Goal: Information Seeking & Learning: Learn about a topic

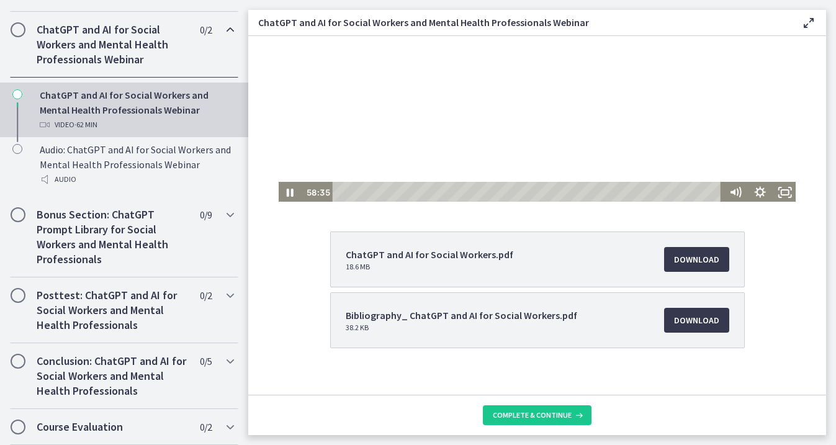
scroll to position [129, 0]
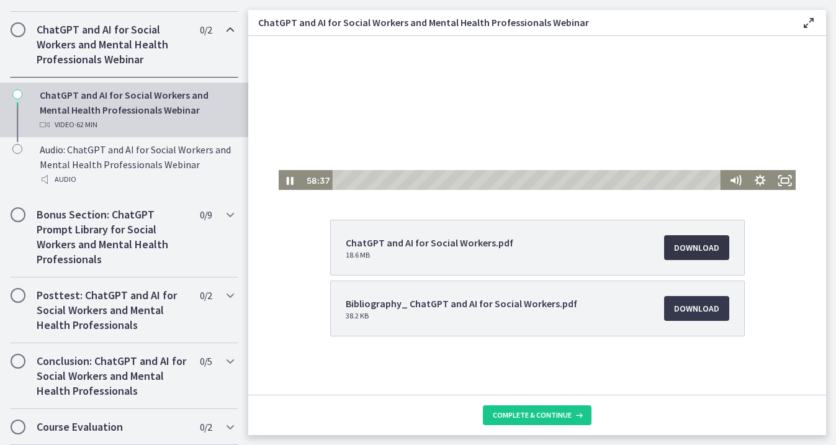
click at [686, 243] on span "Download Opens in a new window" at bounding box center [696, 247] width 45 height 15
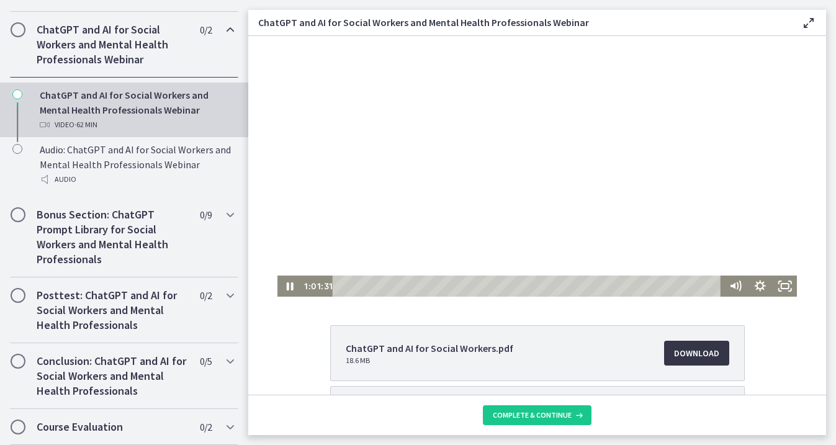
scroll to position [0, 0]
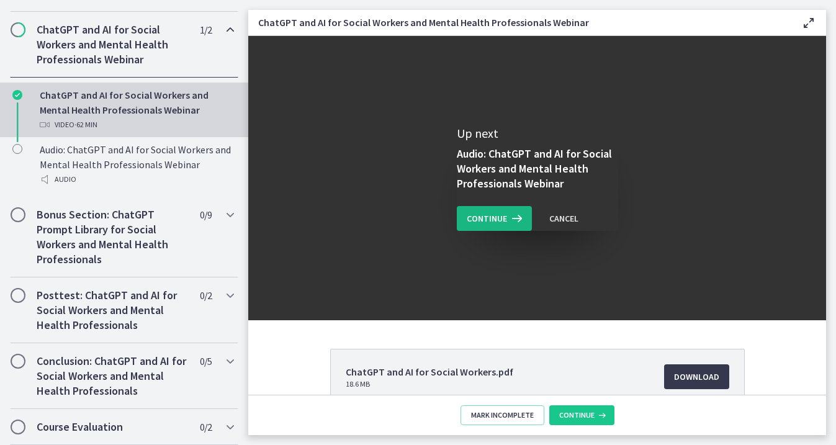
click at [509, 220] on icon at bounding box center [515, 218] width 17 height 15
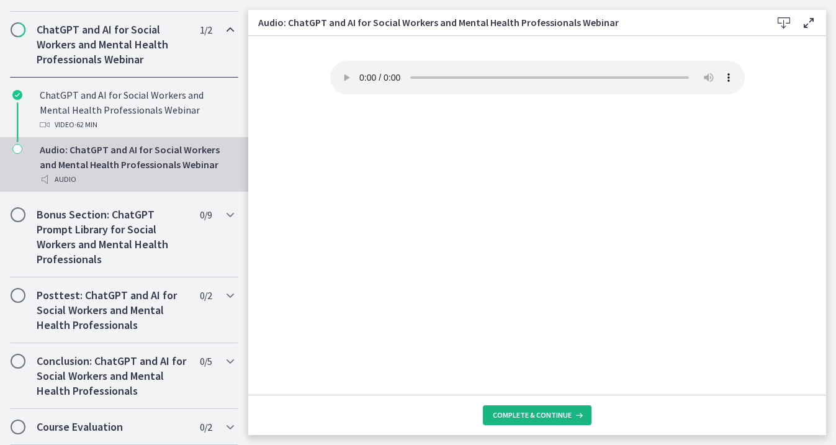
click at [548, 414] on span "Complete & continue" at bounding box center [532, 415] width 79 height 10
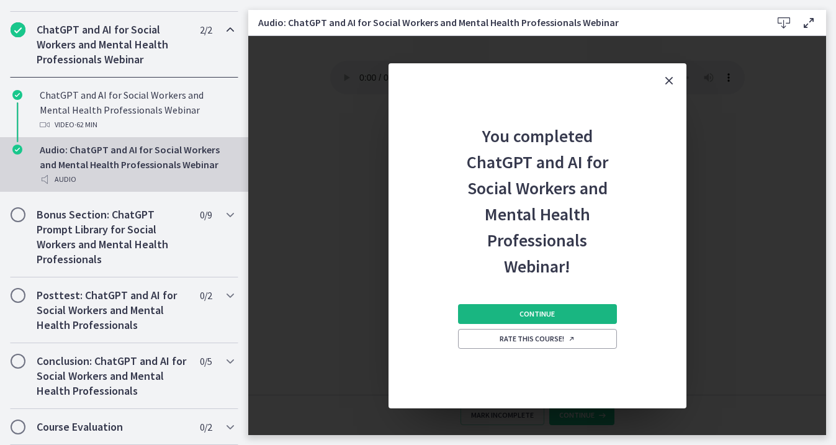
click at [550, 310] on span "Continue" at bounding box center [536, 314] width 35 height 10
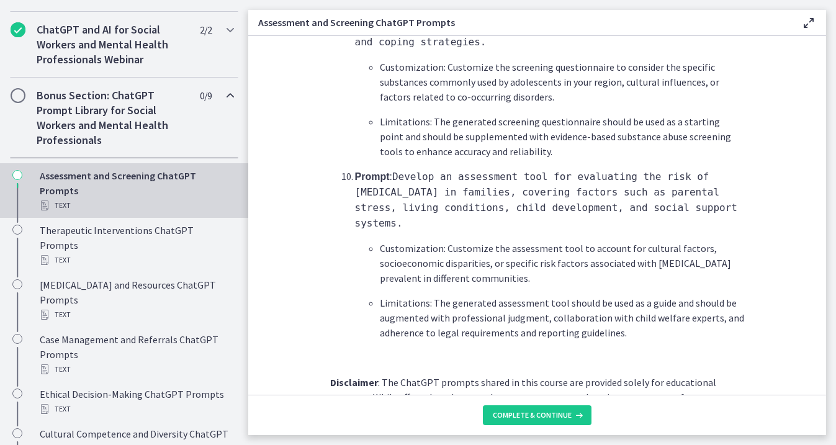
scroll to position [1911, 0]
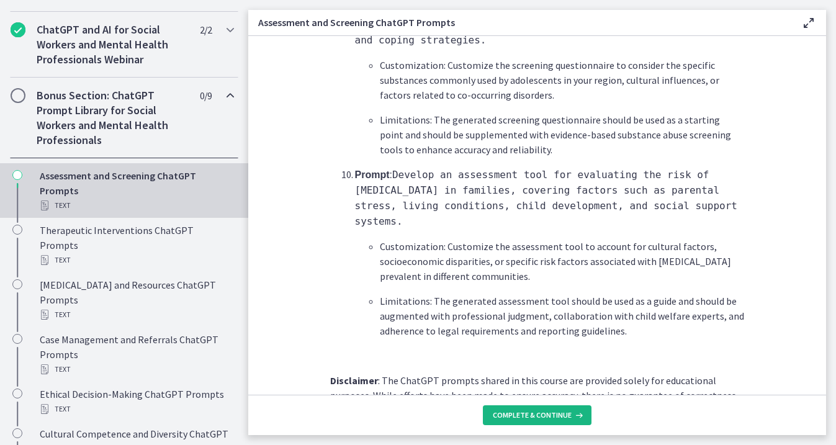
click at [550, 424] on button "Complete & continue" at bounding box center [537, 415] width 109 height 20
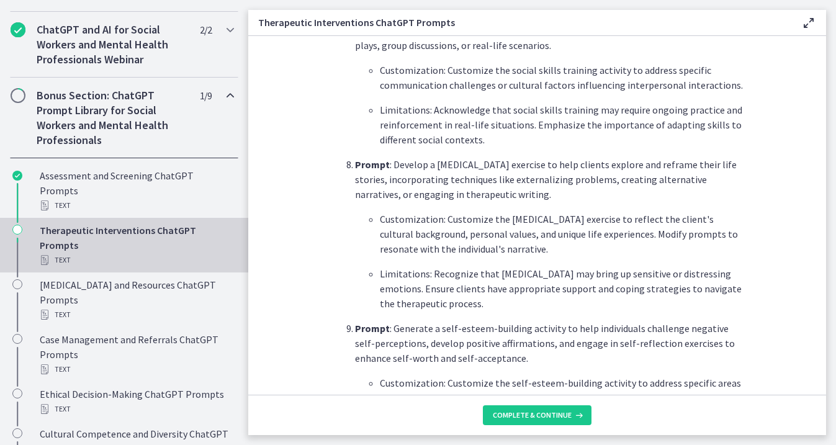
scroll to position [1776, 0]
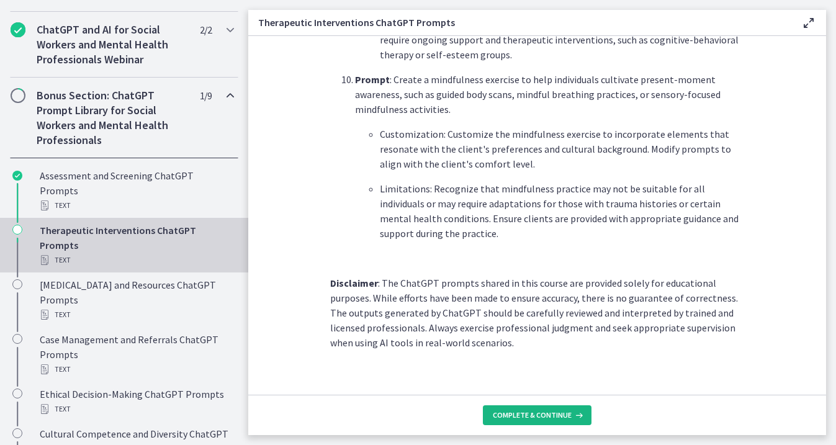
click at [557, 418] on span "Complete & continue" at bounding box center [532, 415] width 79 height 10
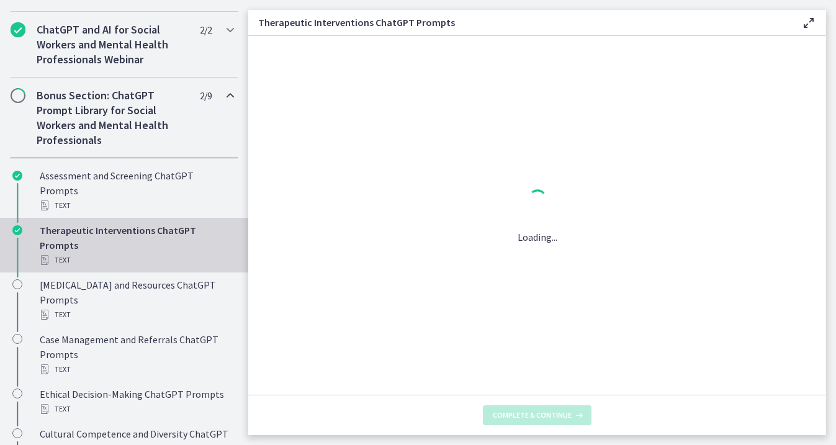
scroll to position [0, 0]
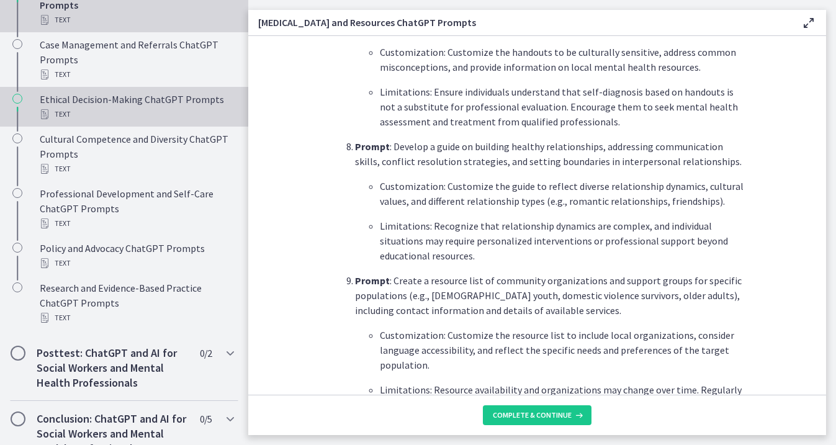
scroll to position [914, 0]
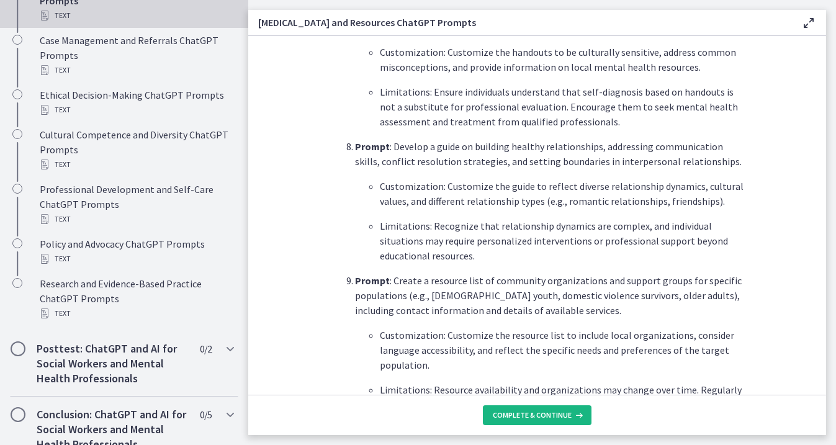
click at [532, 414] on span "Complete & continue" at bounding box center [532, 415] width 79 height 10
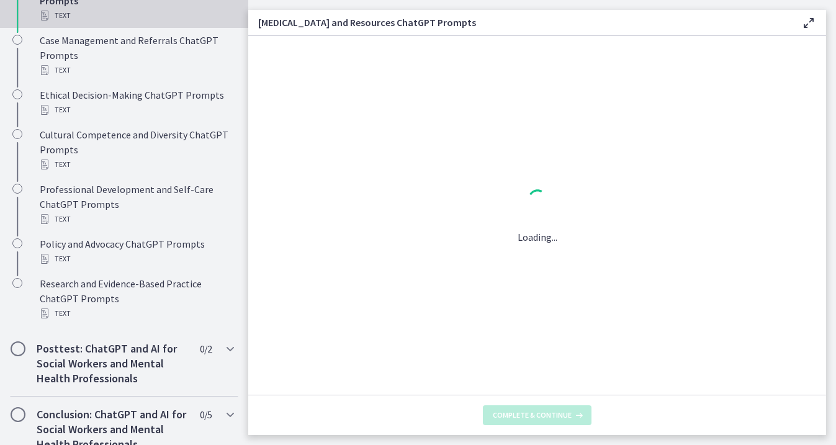
scroll to position [0, 0]
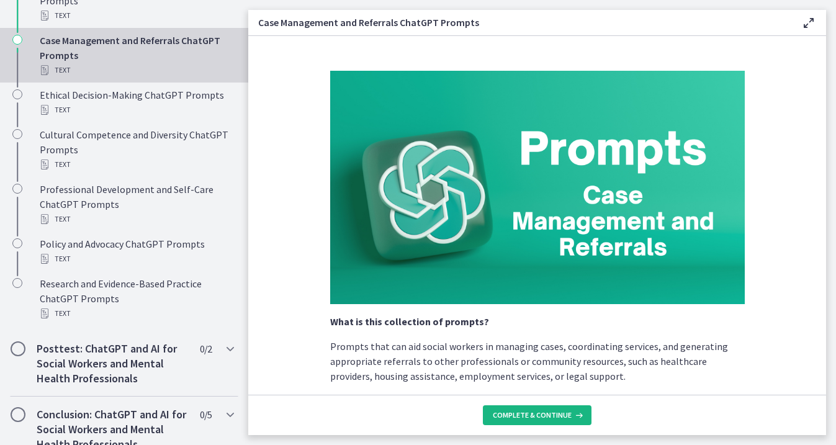
click at [522, 420] on button "Complete & continue" at bounding box center [537, 415] width 109 height 20
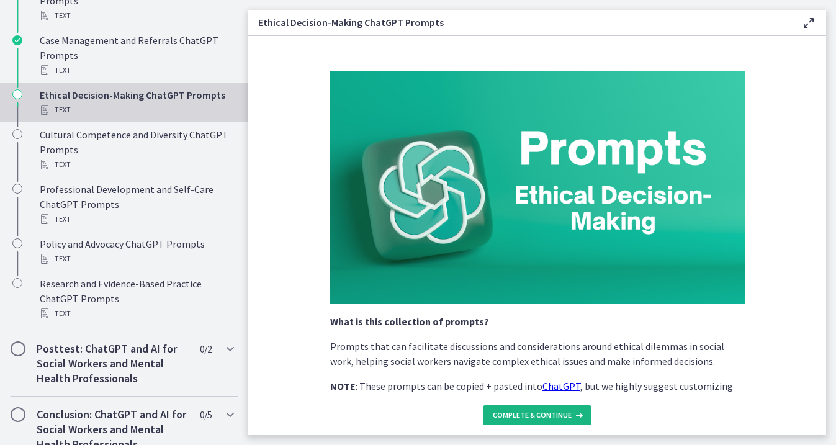
click at [522, 420] on button "Complete & continue" at bounding box center [537, 415] width 109 height 20
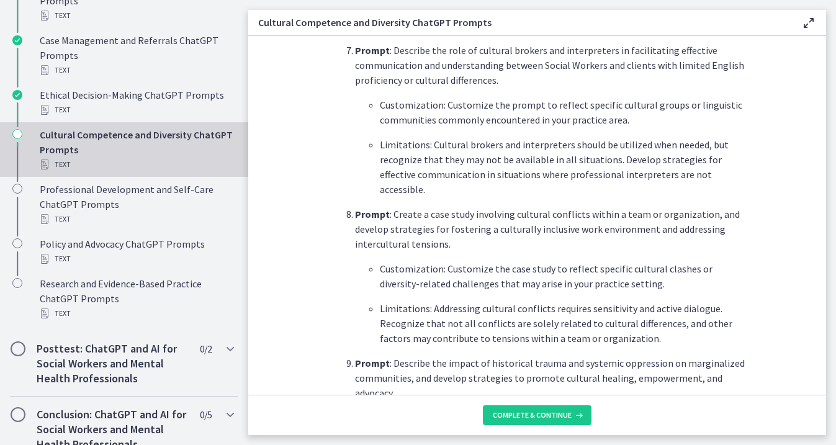
scroll to position [1383, 0]
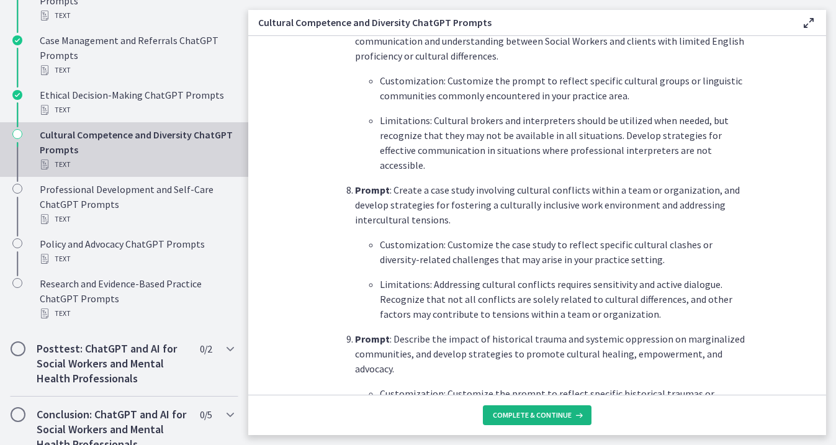
click at [549, 410] on span "Complete & continue" at bounding box center [532, 415] width 79 height 10
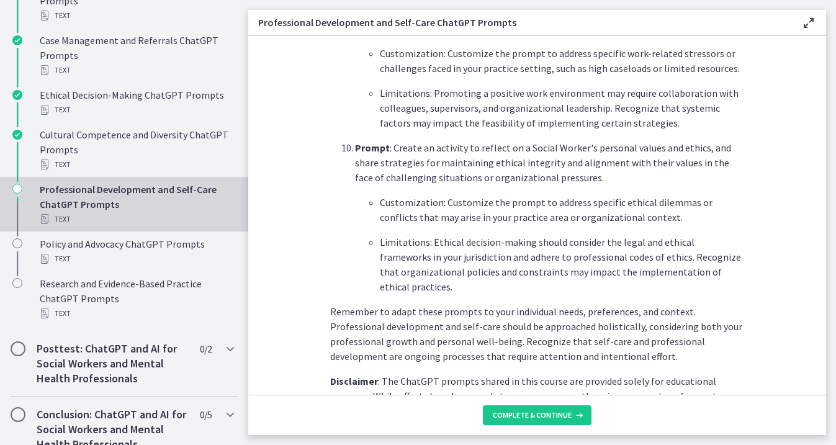
scroll to position [1726, 0]
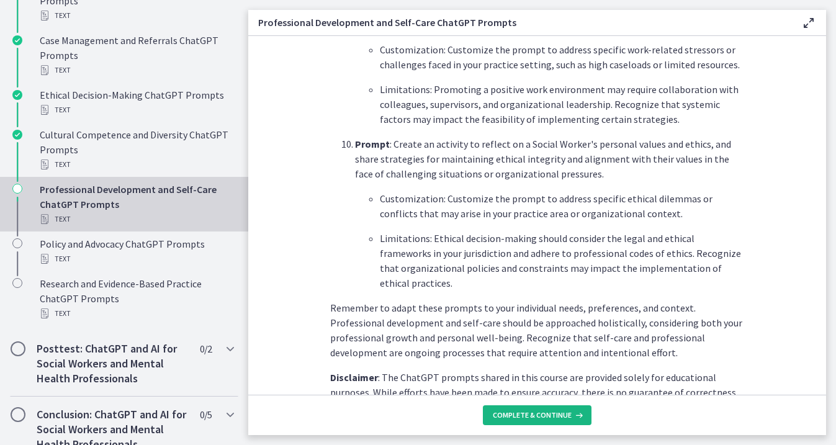
click at [560, 413] on span "Complete & continue" at bounding box center [532, 415] width 79 height 10
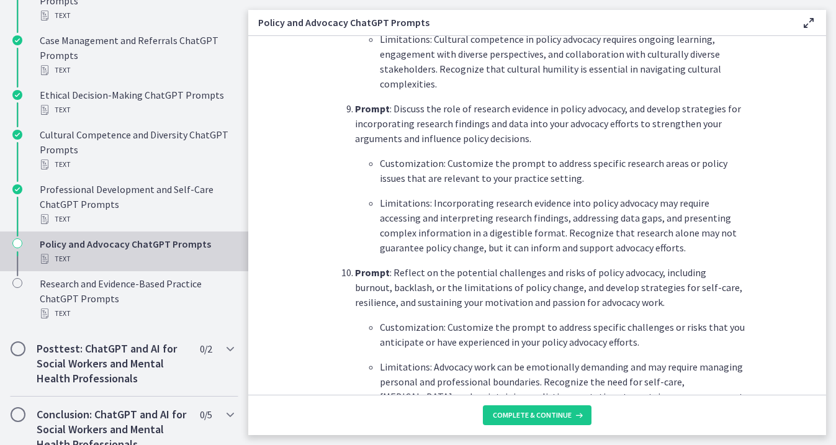
scroll to position [1836, 0]
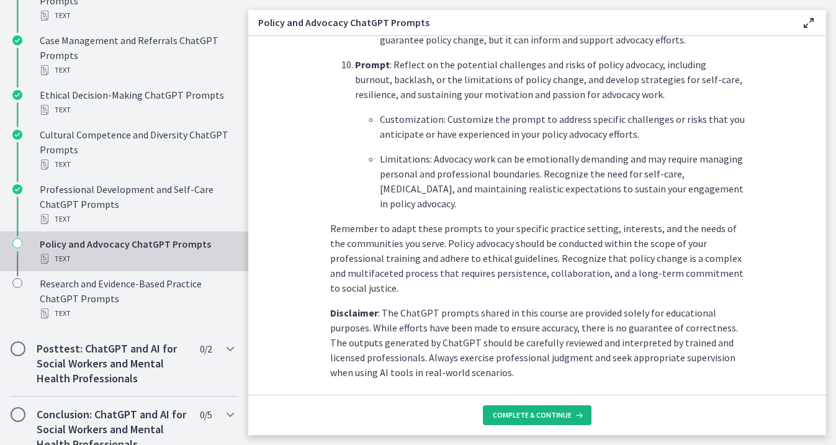
click at [536, 415] on span "Complete & continue" at bounding box center [532, 415] width 79 height 10
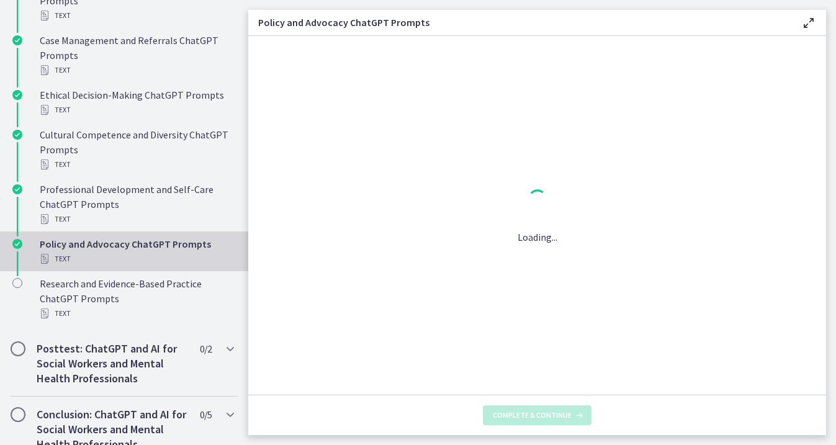
scroll to position [0, 0]
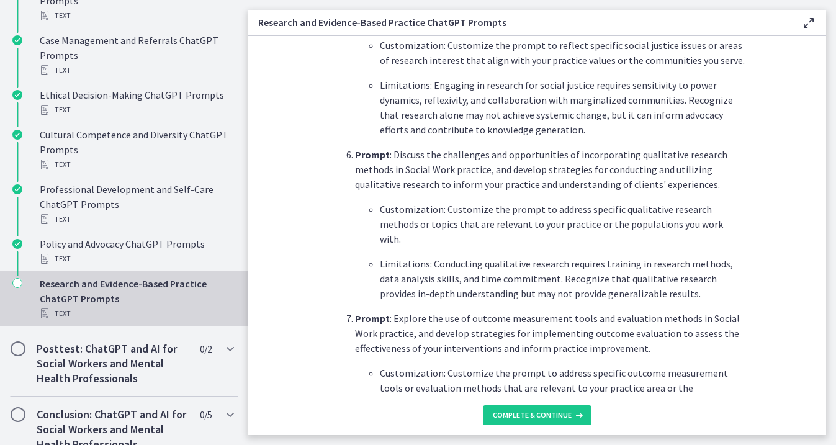
scroll to position [1920, 0]
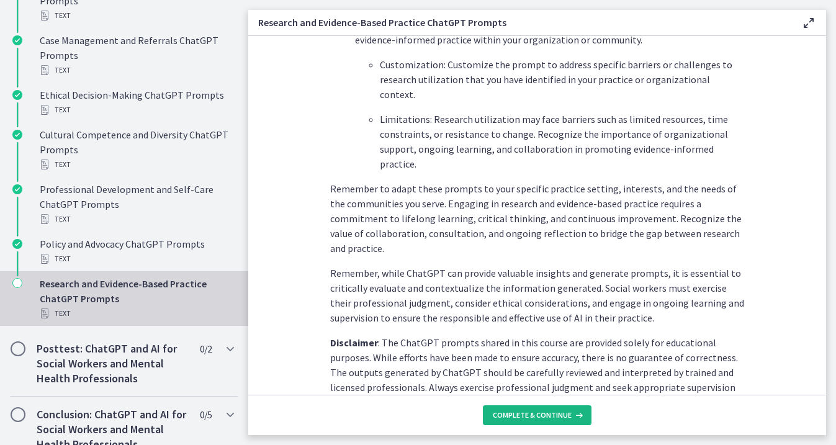
click at [526, 418] on span "Complete & continue" at bounding box center [532, 415] width 79 height 10
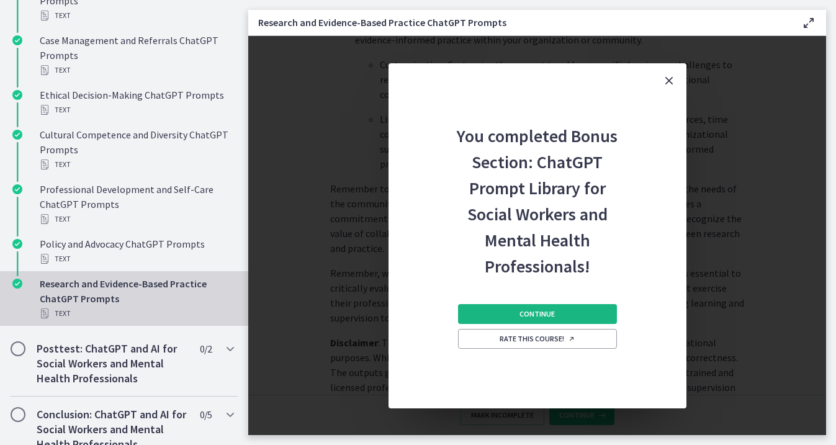
click at [532, 315] on span "Continue" at bounding box center [536, 314] width 35 height 10
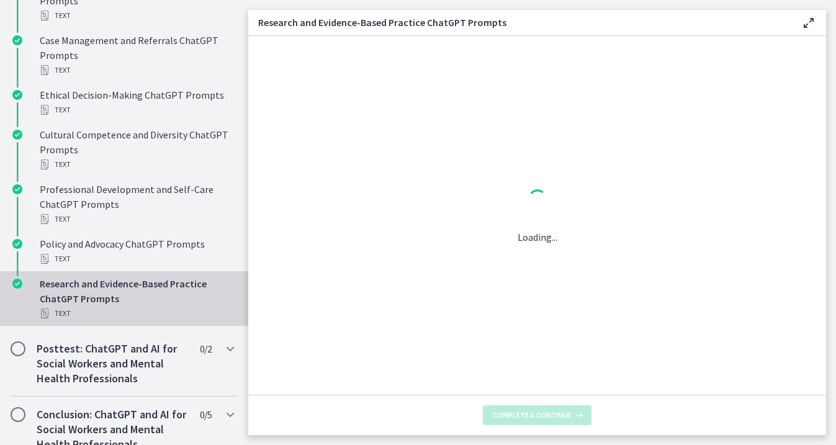
scroll to position [0, 0]
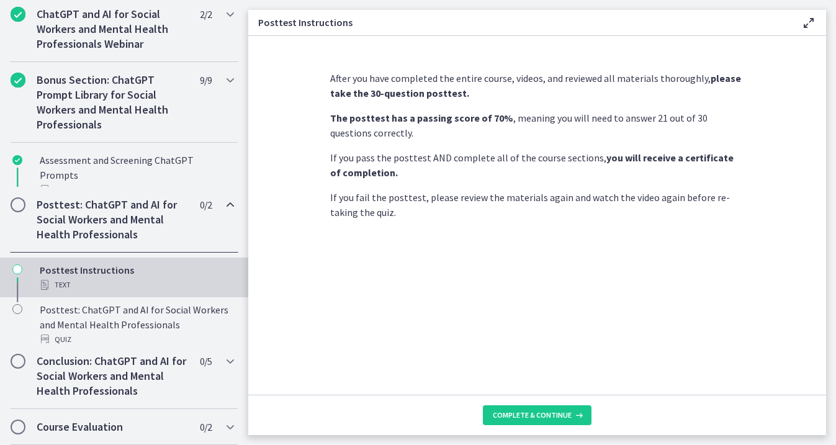
scroll to position [600, 0]
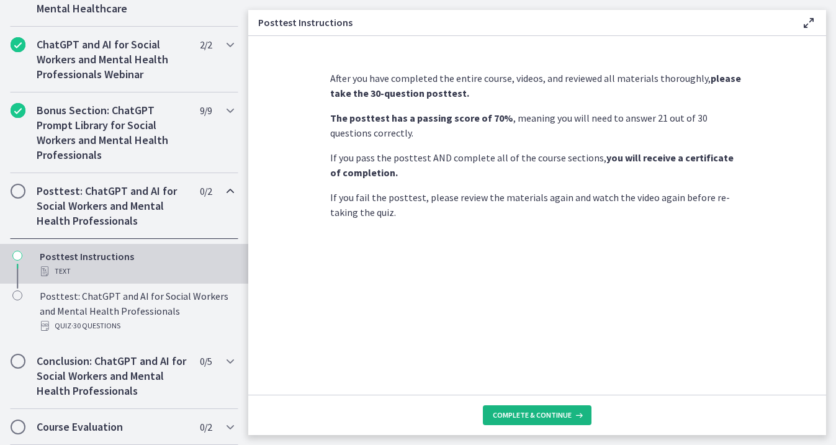
click at [545, 416] on span "Complete & continue" at bounding box center [532, 415] width 79 height 10
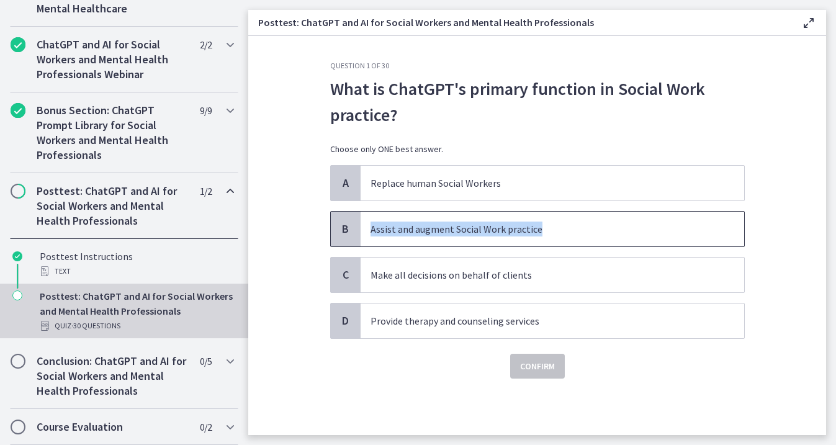
drag, startPoint x: 539, startPoint y: 227, endPoint x: 370, endPoint y: 232, distance: 168.9
click at [370, 232] on p "Assist and augment Social Work practice" at bounding box center [539, 229] width 339 height 15
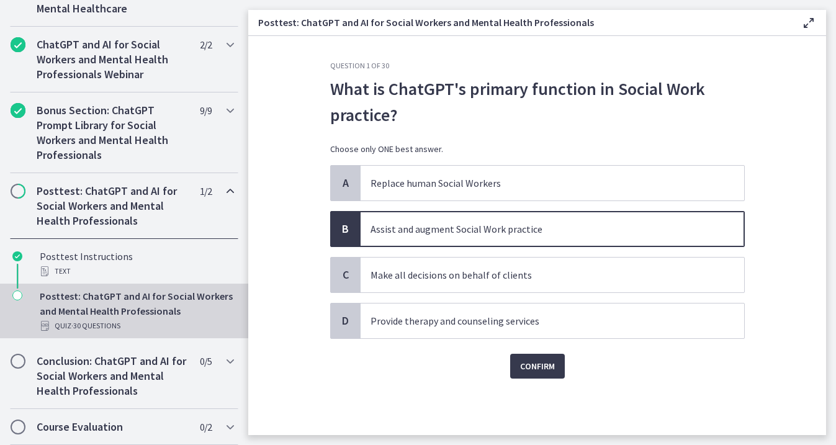
click at [344, 231] on span "B" at bounding box center [345, 229] width 15 height 15
click at [544, 368] on span "Confirm" at bounding box center [537, 366] width 35 height 15
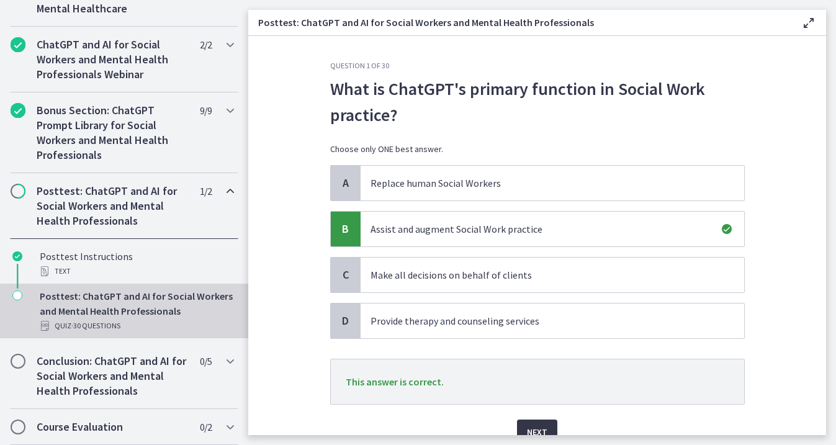
click at [540, 427] on span "Next" at bounding box center [537, 431] width 20 height 15
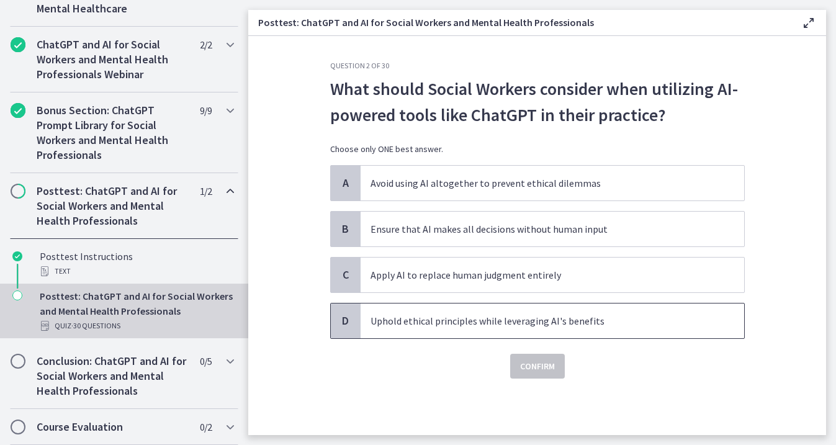
click at [545, 318] on p "Uphold ethical principles while leveraging AI's benefits" at bounding box center [539, 320] width 339 height 15
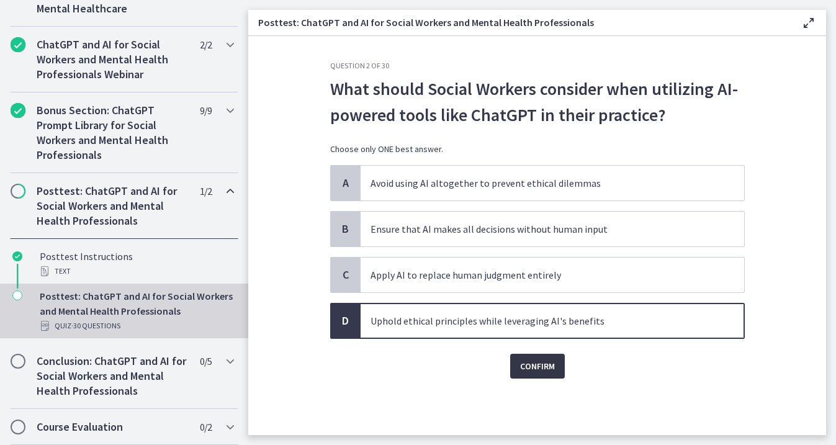
click at [537, 372] on span "Confirm" at bounding box center [537, 366] width 35 height 15
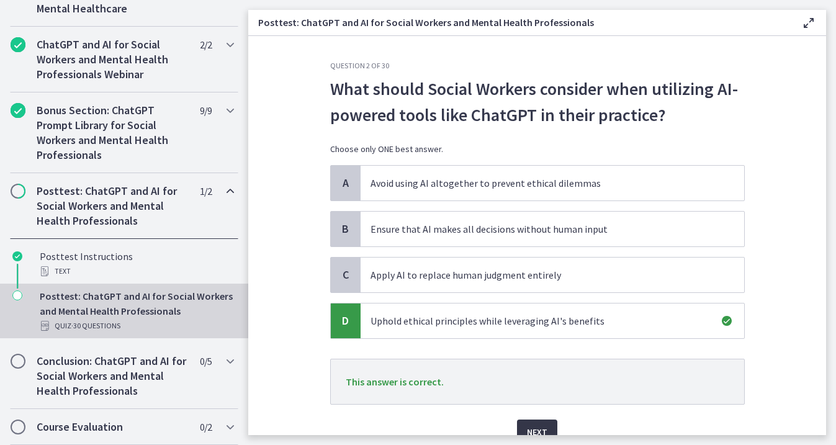
click at [535, 420] on button "Next" at bounding box center [537, 431] width 40 height 25
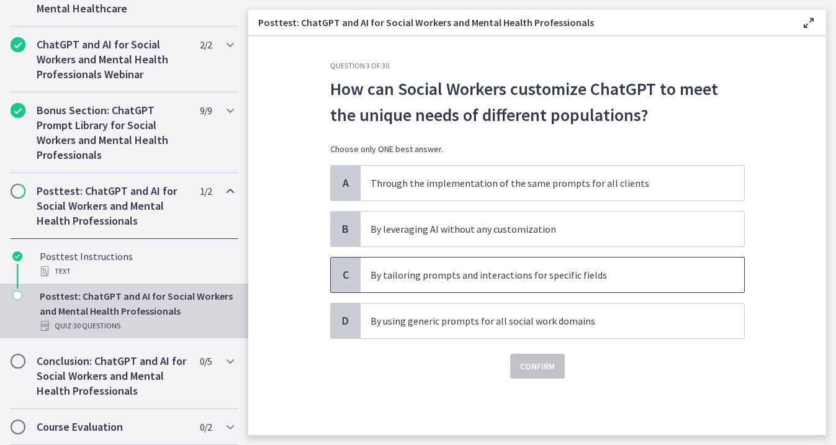
click at [596, 269] on p "By tailoring prompts and interactions for specific fields" at bounding box center [539, 274] width 339 height 15
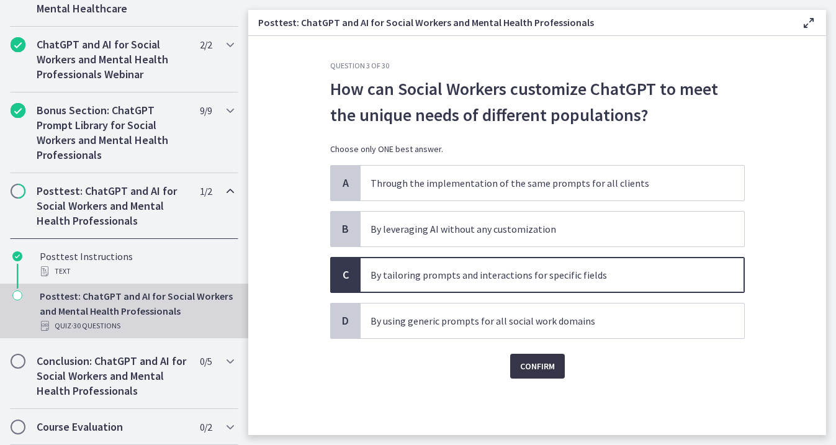
click at [537, 370] on span "Confirm" at bounding box center [537, 366] width 35 height 15
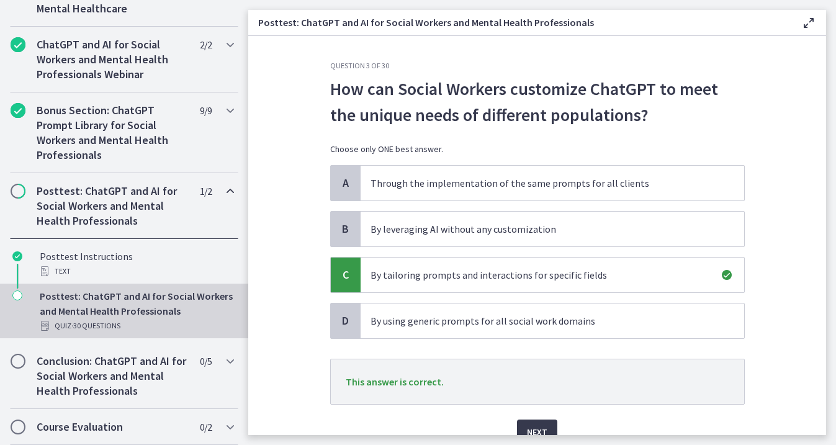
scroll to position [59, 0]
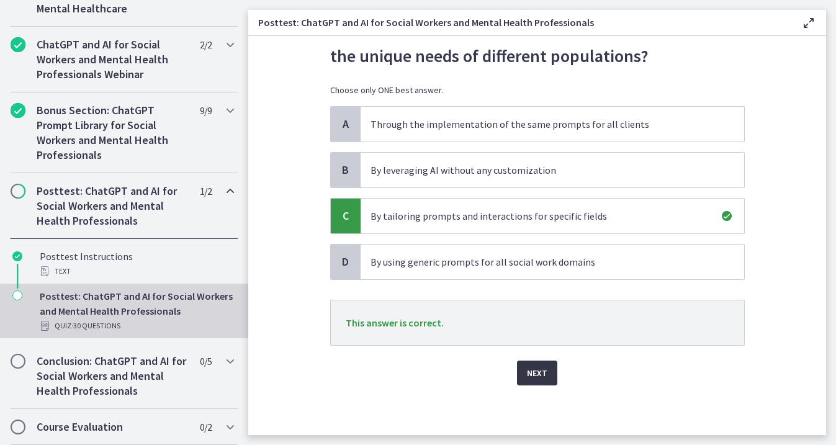
click at [539, 375] on span "Next" at bounding box center [537, 373] width 20 height 15
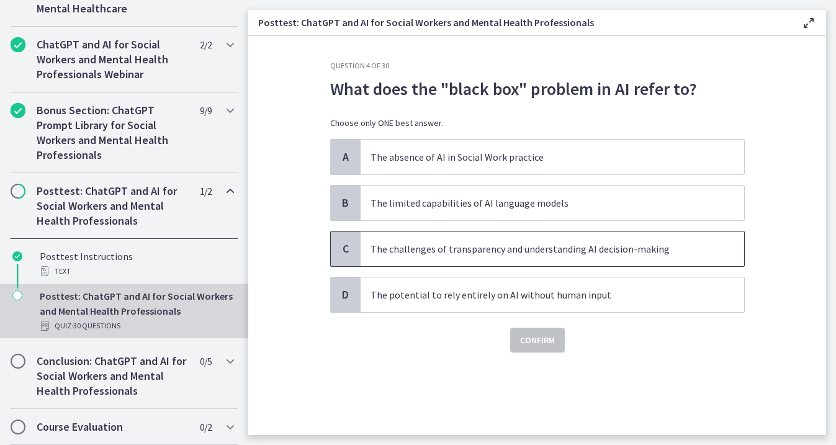
click at [407, 256] on span "The challenges of transparency and understanding AI decision-making" at bounding box center [552, 248] width 383 height 35
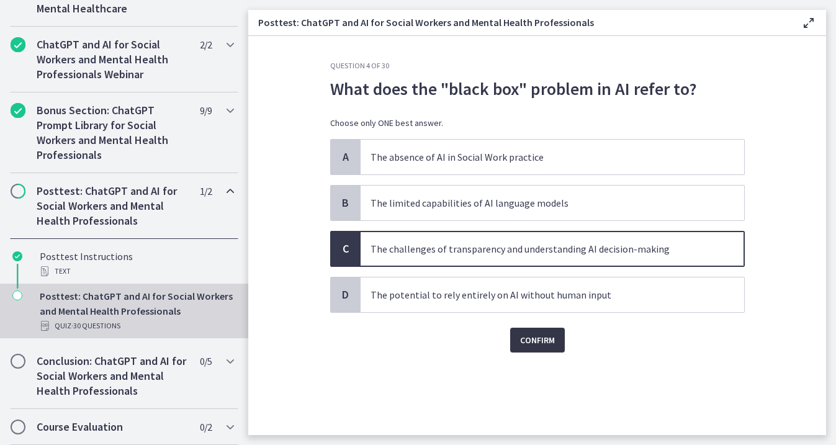
click at [544, 335] on span "Confirm" at bounding box center [537, 340] width 35 height 15
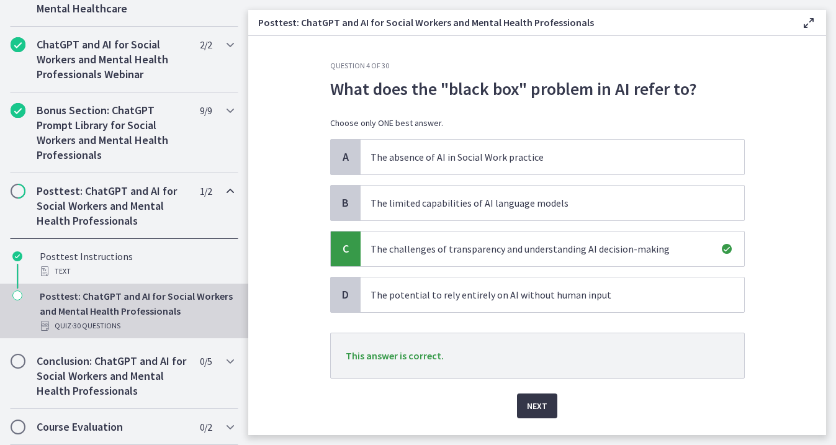
click at [540, 403] on span "Next" at bounding box center [537, 405] width 20 height 15
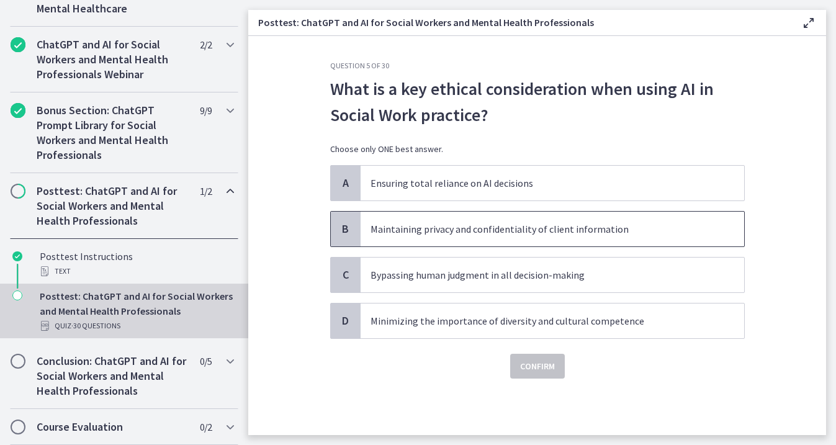
click at [452, 228] on p "Maintaining privacy and confidentiality of client information" at bounding box center [539, 229] width 339 height 15
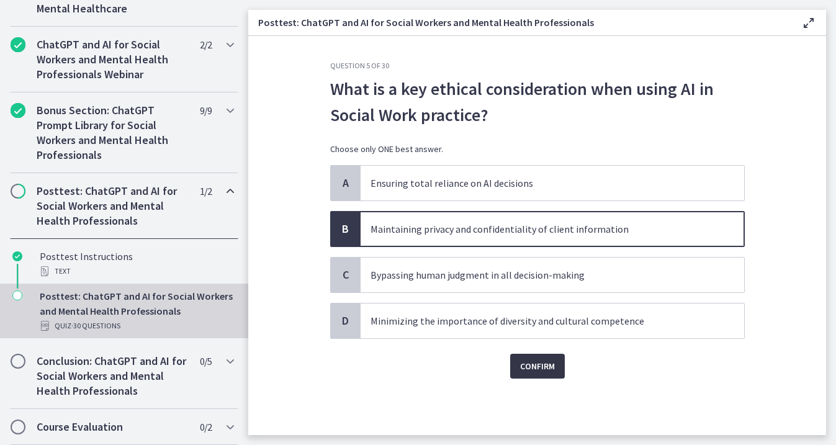
click at [527, 370] on span "Confirm" at bounding box center [537, 366] width 35 height 15
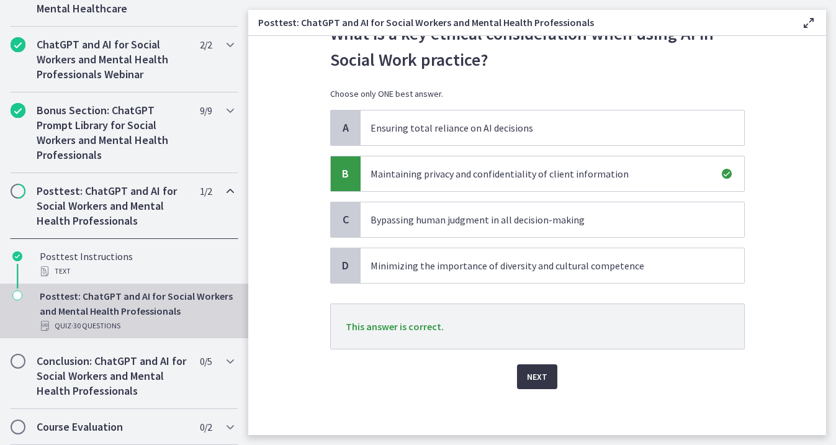
scroll to position [59, 0]
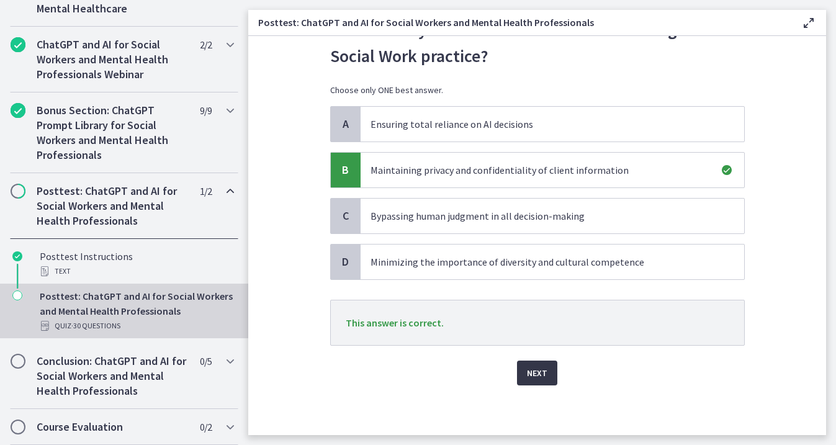
click at [535, 374] on span "Next" at bounding box center [537, 373] width 20 height 15
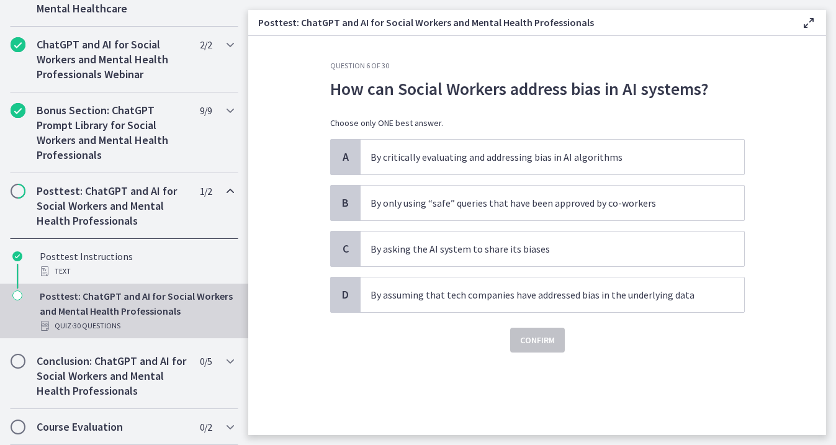
scroll to position [0, 0]
click at [587, 158] on p "By critically evaluating and addressing bias in AI algorithms" at bounding box center [539, 157] width 339 height 15
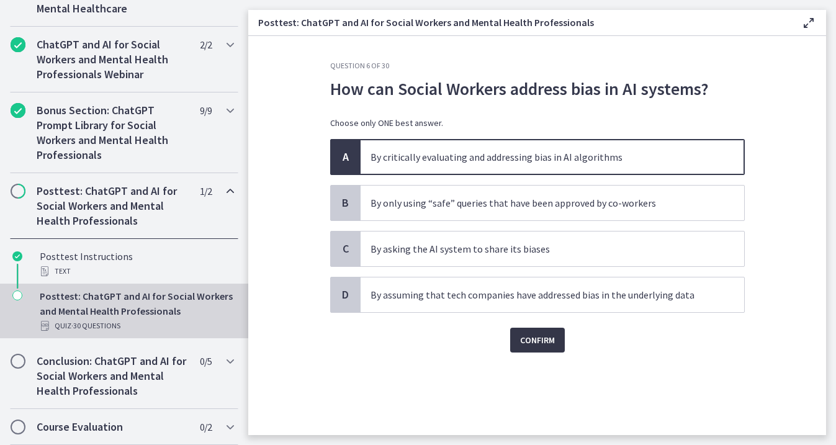
click at [536, 344] on span "Confirm" at bounding box center [537, 340] width 35 height 15
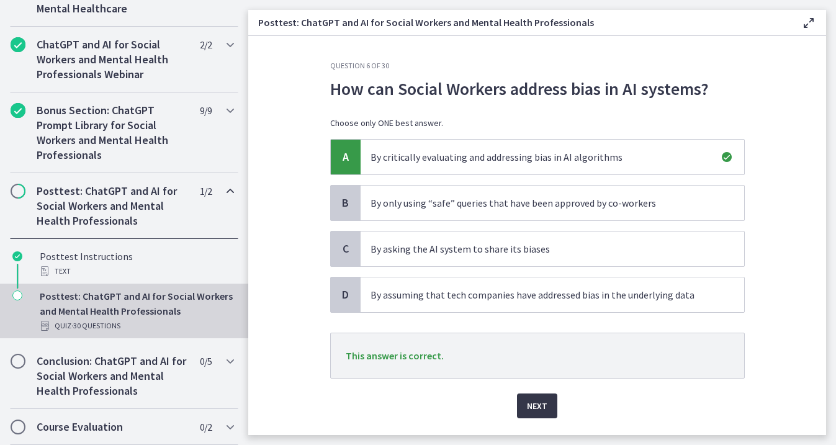
click at [540, 403] on span "Next" at bounding box center [537, 405] width 20 height 15
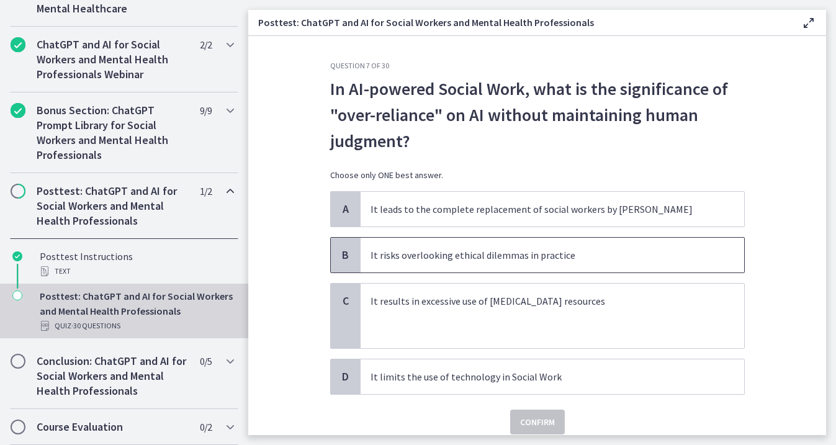
click at [552, 248] on p "It risks overlooking ethical dilemmas in practice" at bounding box center [539, 255] width 339 height 15
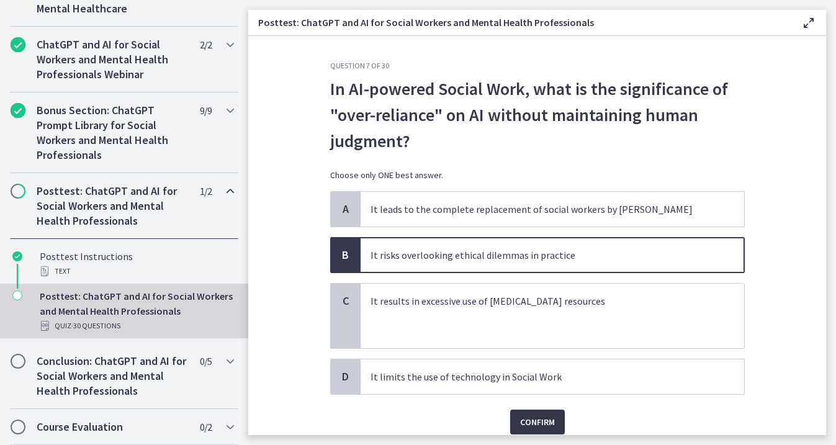
click at [529, 422] on span "Confirm" at bounding box center [537, 422] width 35 height 15
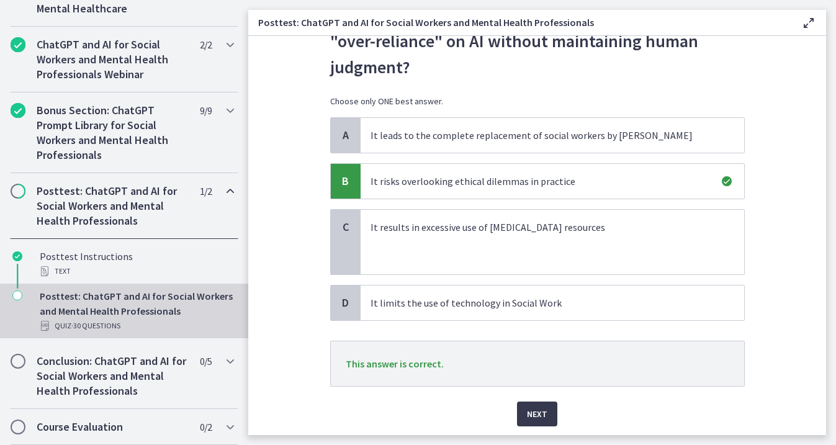
scroll to position [111, 0]
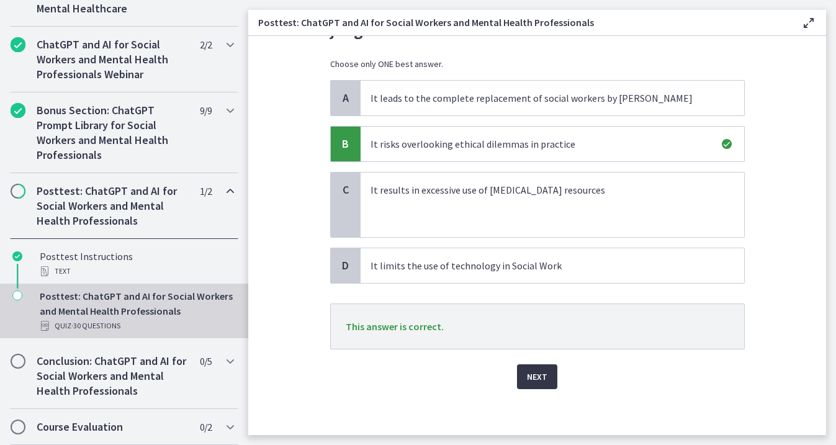
click at [531, 374] on span "Next" at bounding box center [537, 376] width 20 height 15
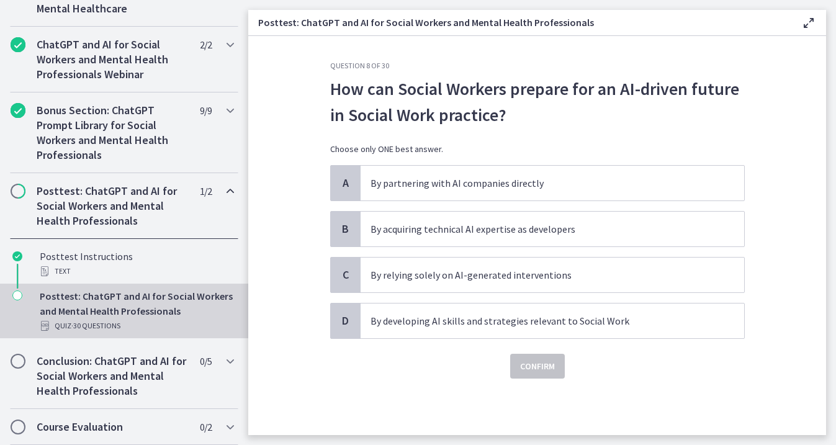
scroll to position [0, 0]
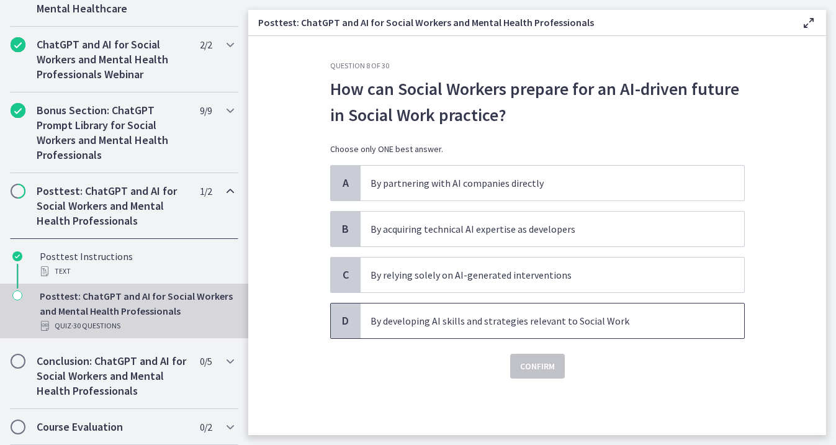
click at [527, 315] on p "By developing AI skills and strategies relevant to Social Work" at bounding box center [539, 320] width 339 height 15
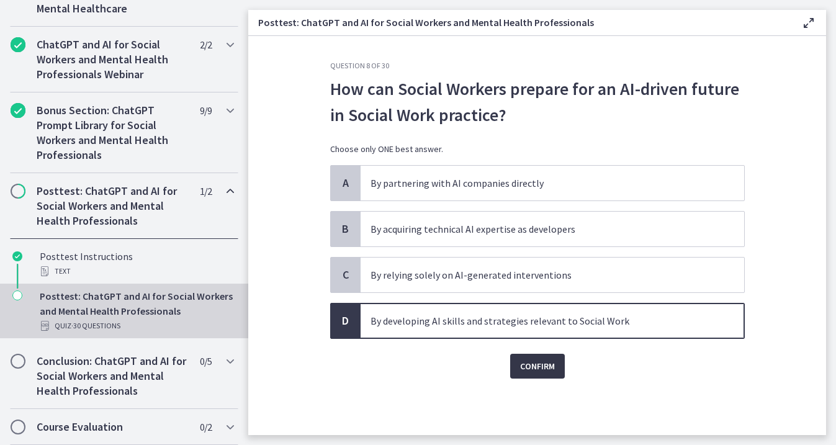
click at [545, 369] on span "Confirm" at bounding box center [537, 366] width 35 height 15
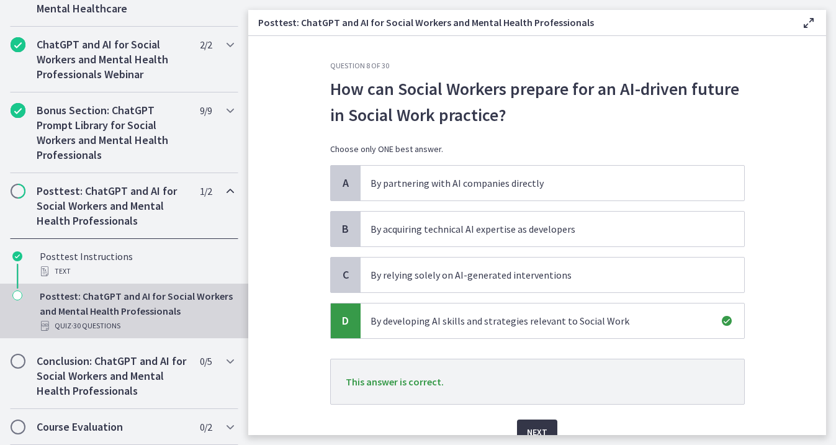
scroll to position [59, 0]
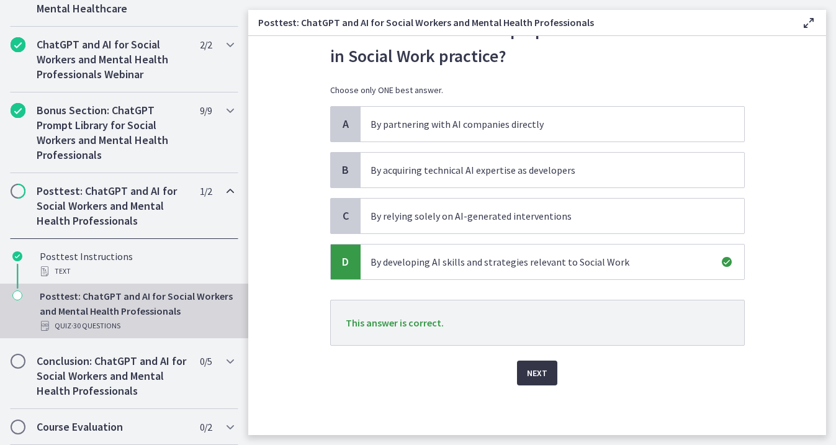
click at [542, 381] on button "Next" at bounding box center [537, 373] width 40 height 25
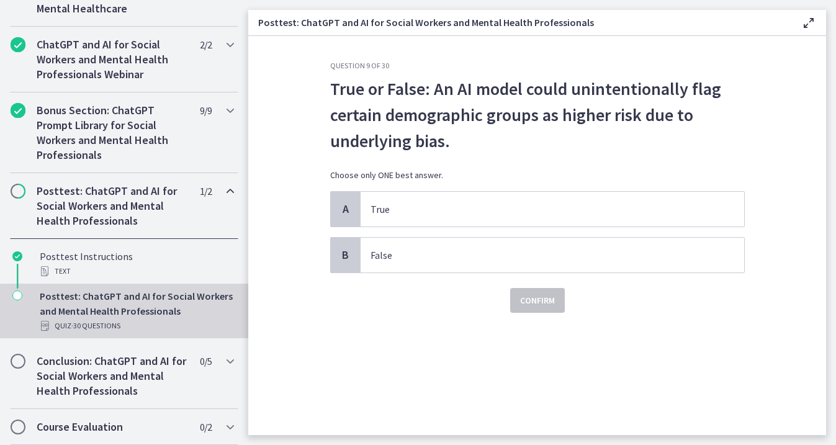
scroll to position [0, 0]
click at [457, 205] on p "True" at bounding box center [539, 209] width 339 height 15
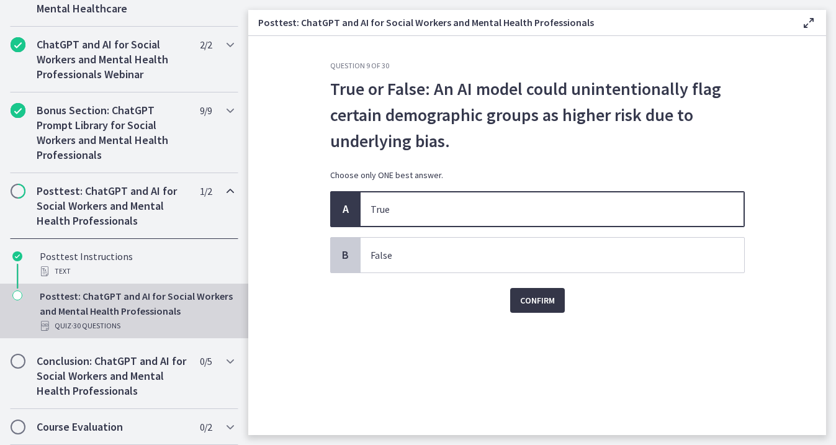
click at [537, 297] on span "Confirm" at bounding box center [537, 300] width 35 height 15
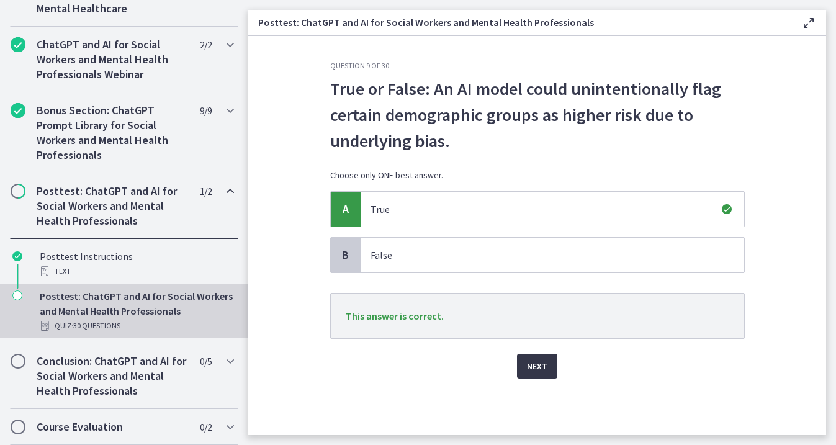
click at [537, 366] on span "Next" at bounding box center [537, 366] width 20 height 15
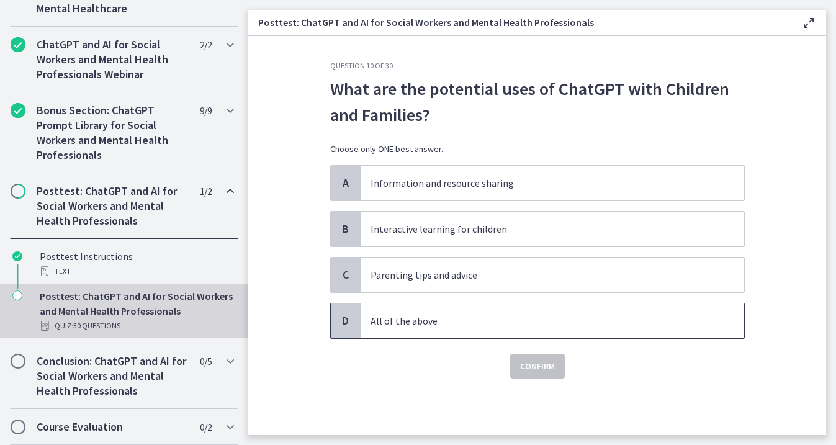
click at [516, 323] on p "All of the above" at bounding box center [539, 320] width 339 height 15
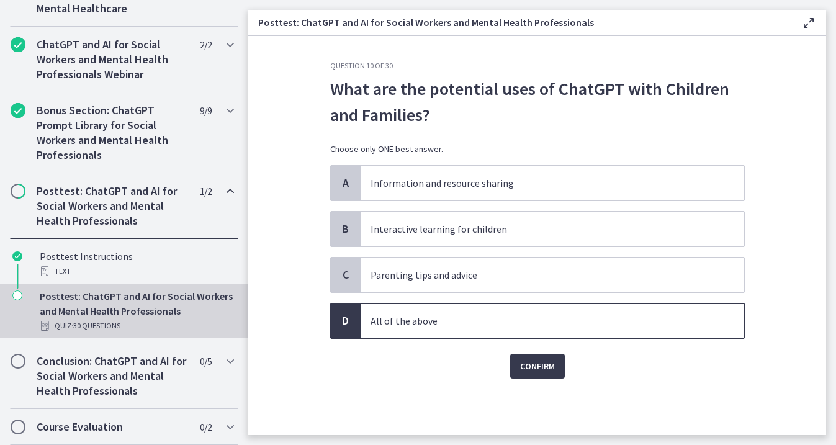
click at [537, 378] on div "Question 10 of 30 What are the potential uses of ChatGPT with Children and Fami…" at bounding box center [537, 248] width 434 height 374
click at [537, 367] on span "Confirm" at bounding box center [537, 366] width 35 height 15
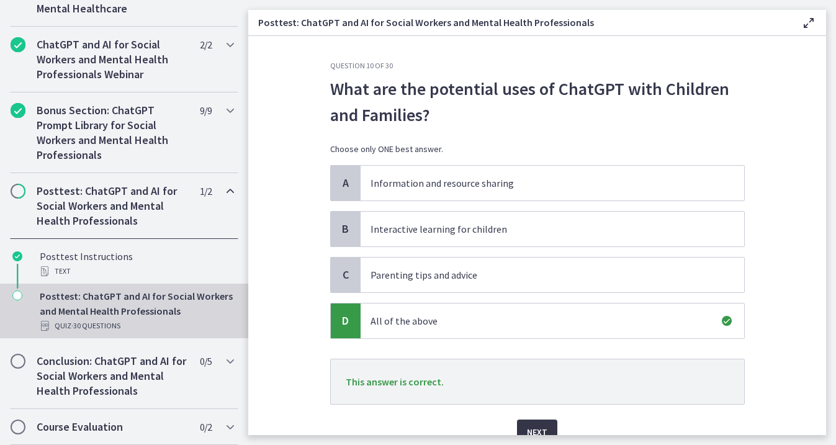
click at [537, 429] on span "Next" at bounding box center [537, 431] width 20 height 15
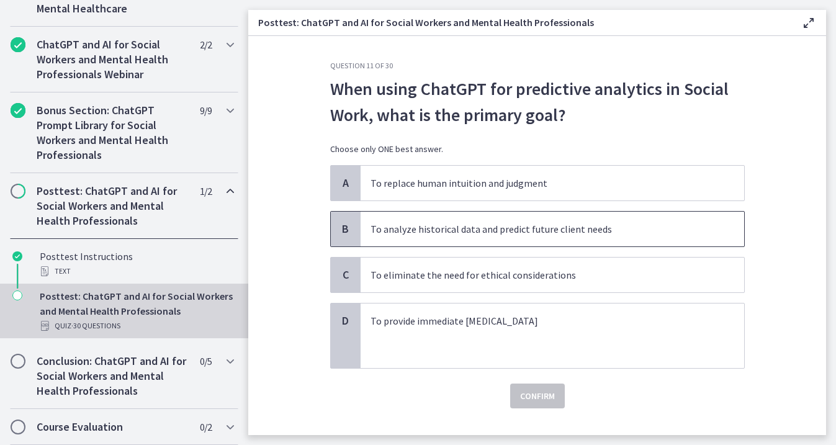
click at [530, 222] on p "To analyze historical data and predict future client needs" at bounding box center [539, 229] width 339 height 15
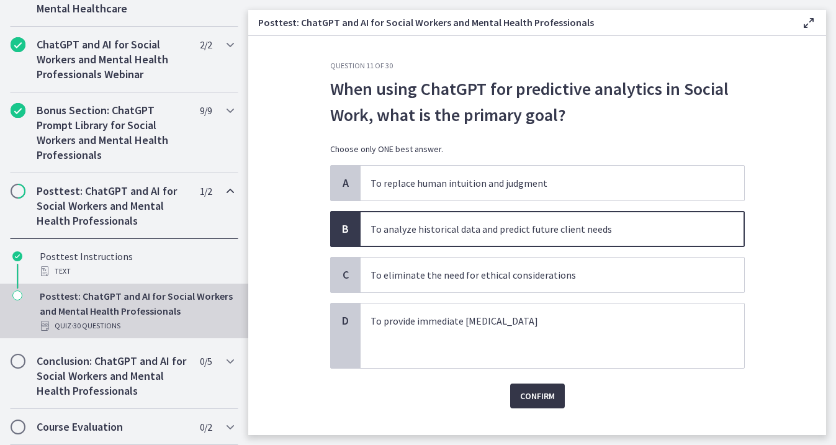
click at [536, 399] on span "Confirm" at bounding box center [537, 395] width 35 height 15
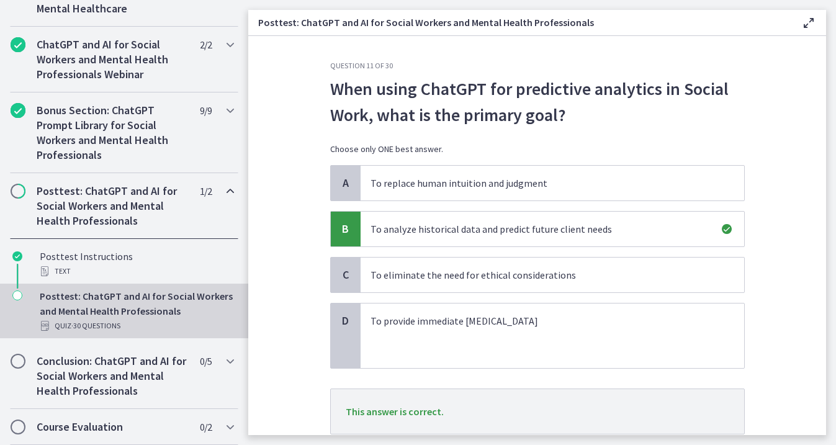
scroll to position [89, 0]
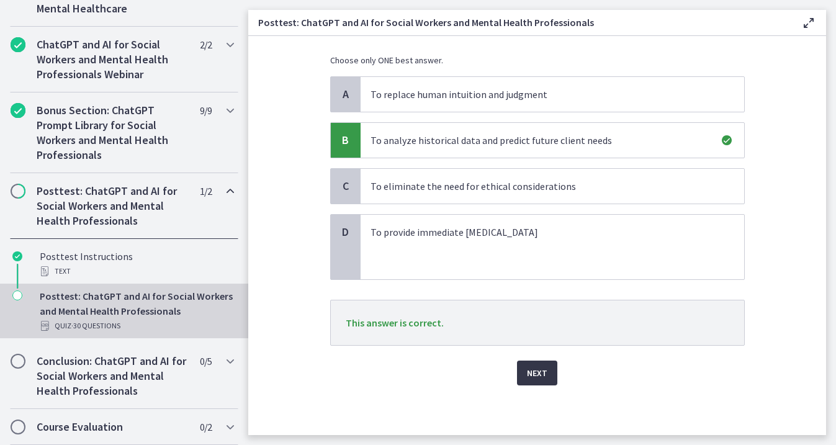
click at [539, 367] on span "Next" at bounding box center [537, 373] width 20 height 15
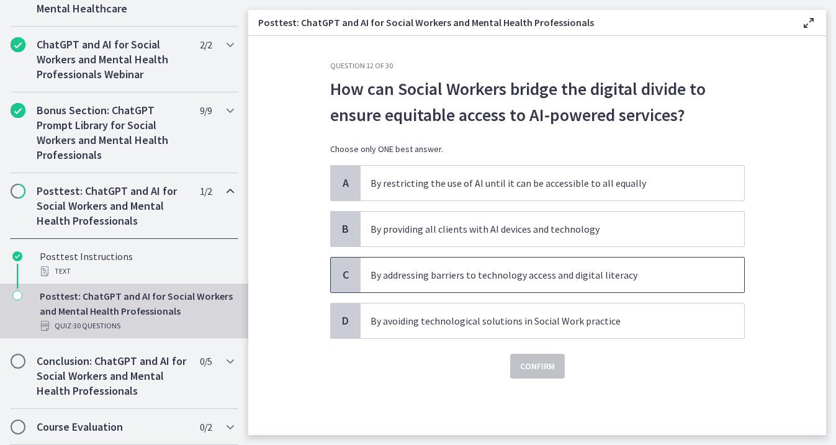
click at [526, 273] on p "By addressing barriers to technology access and digital literacy" at bounding box center [539, 274] width 339 height 15
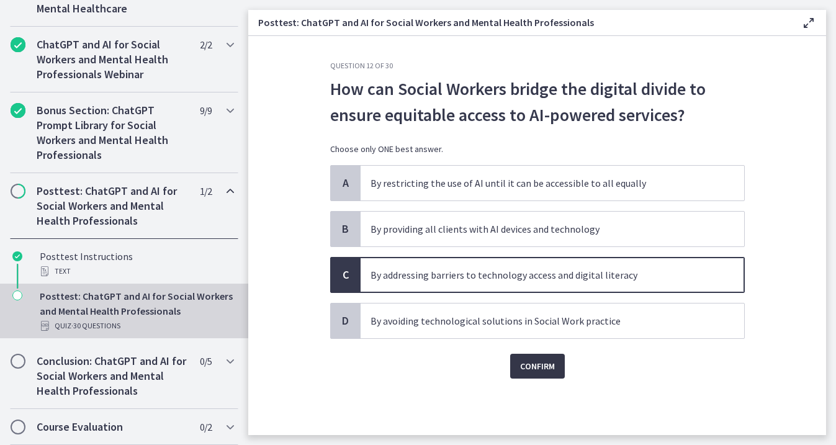
click at [532, 365] on span "Confirm" at bounding box center [537, 366] width 35 height 15
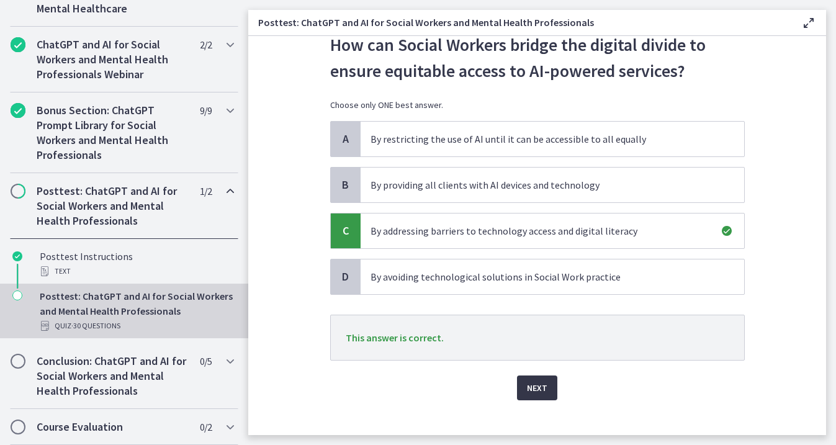
scroll to position [52, 0]
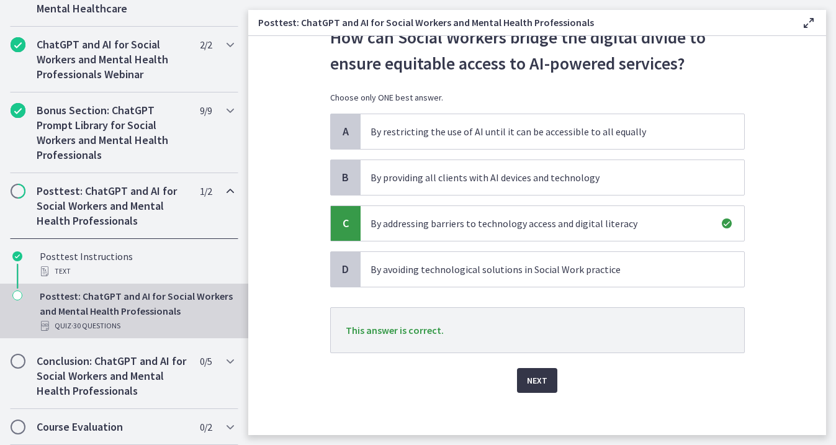
click at [540, 383] on span "Next" at bounding box center [537, 380] width 20 height 15
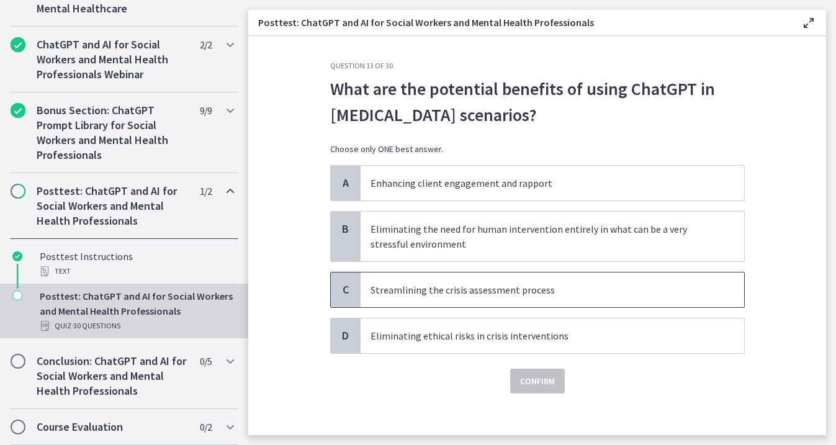
click at [537, 298] on span "Streamlining the crisis assessment process" at bounding box center [552, 289] width 383 height 35
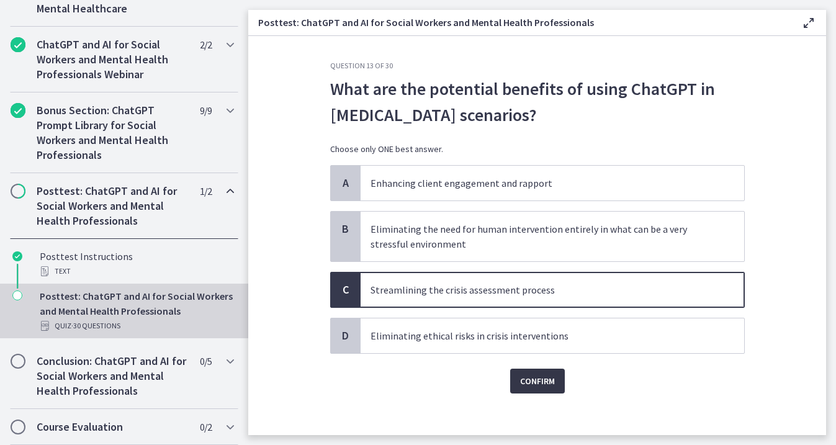
click at [542, 383] on span "Confirm" at bounding box center [537, 381] width 35 height 15
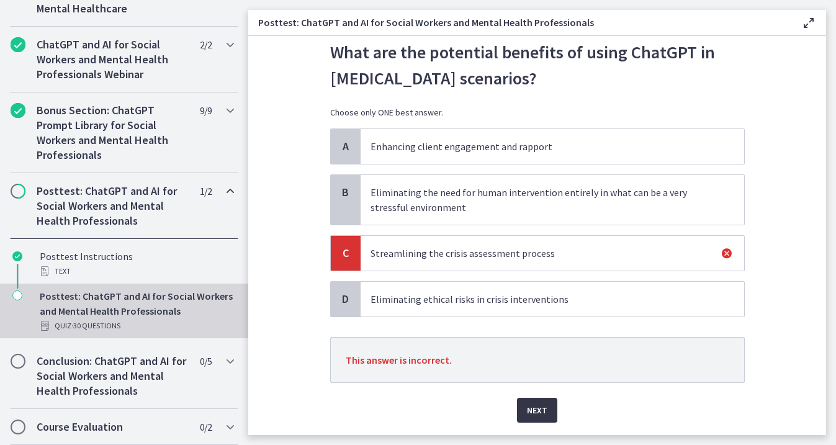
scroll to position [34, 0]
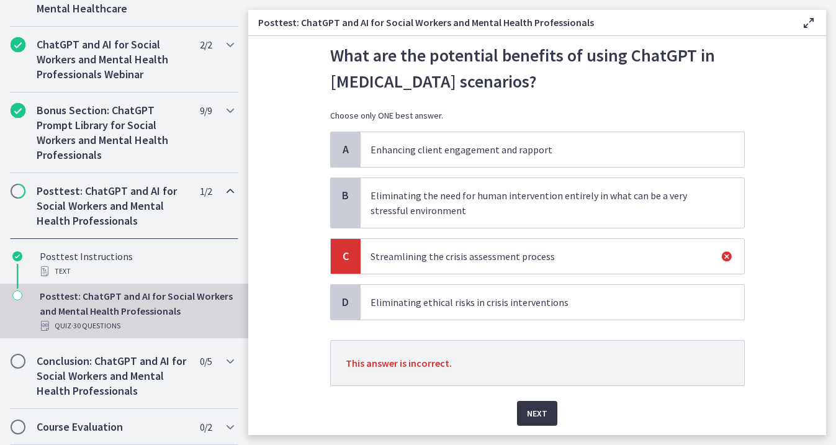
click at [535, 406] on span "Next" at bounding box center [537, 413] width 20 height 15
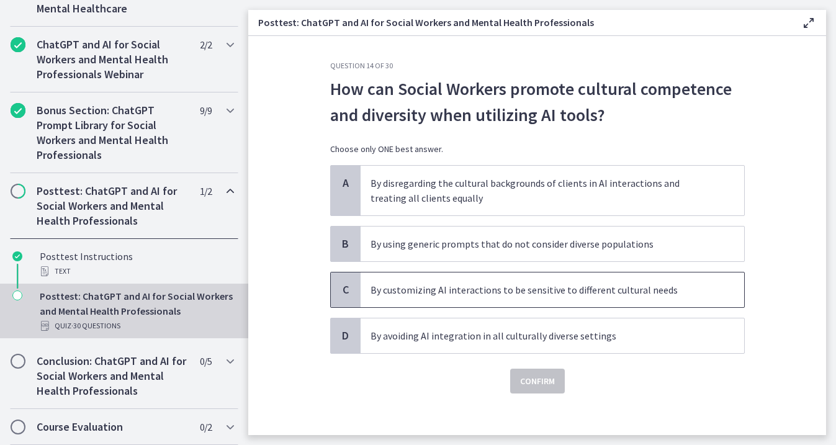
click at [529, 285] on p "By customizing AI interactions to be sensitive to different cultural needs" at bounding box center [539, 289] width 339 height 15
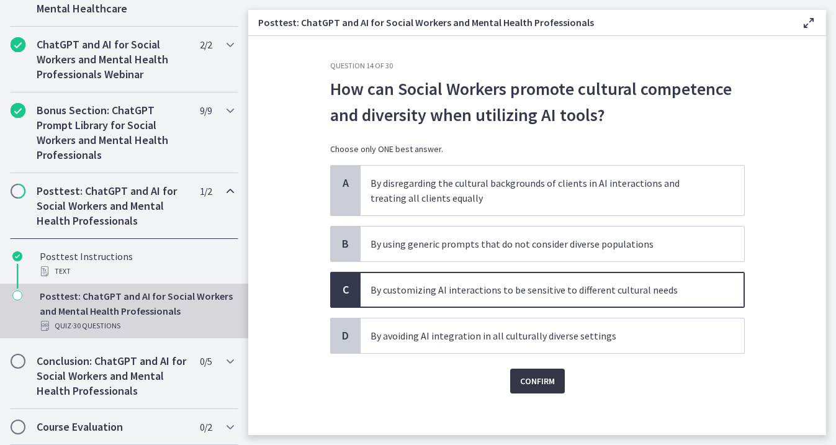
click at [541, 384] on span "Confirm" at bounding box center [537, 381] width 35 height 15
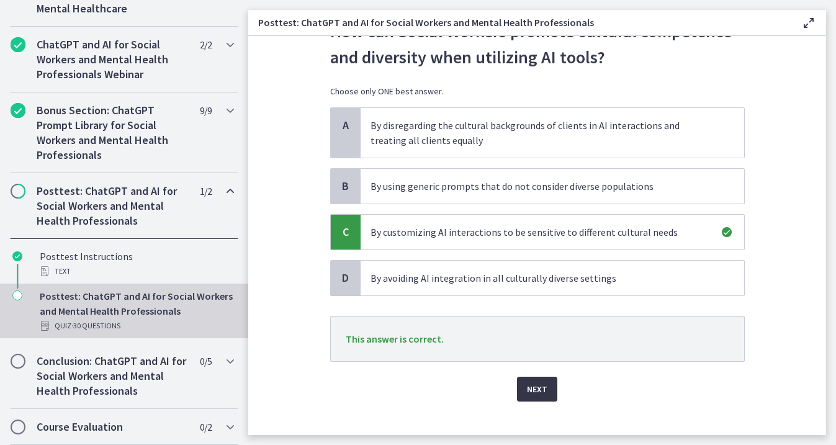
scroll to position [74, 0]
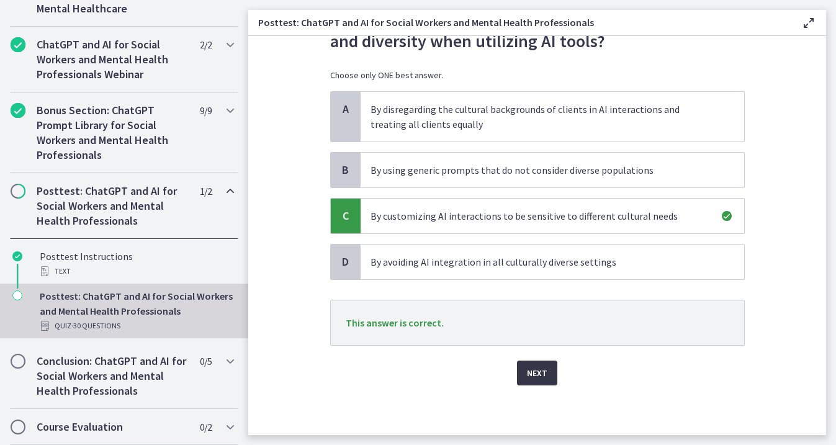
click at [541, 372] on span "Next" at bounding box center [537, 373] width 20 height 15
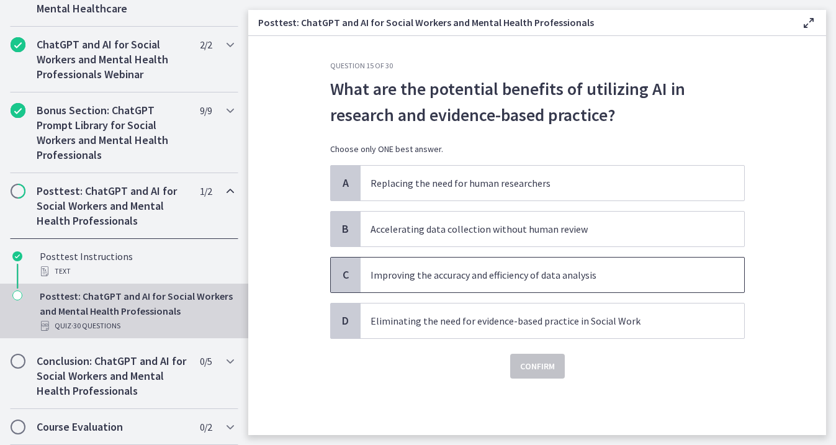
click at [559, 288] on span "Improving the accuracy and efficiency of data analysis" at bounding box center [552, 275] width 383 height 35
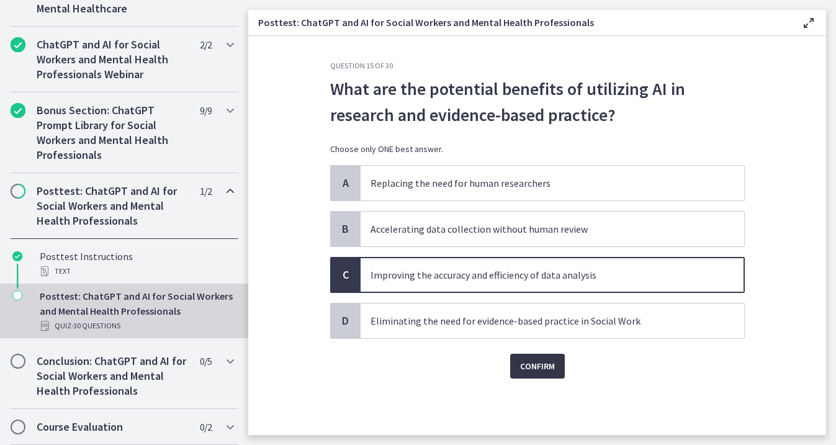
click at [549, 367] on span "Confirm" at bounding box center [537, 366] width 35 height 15
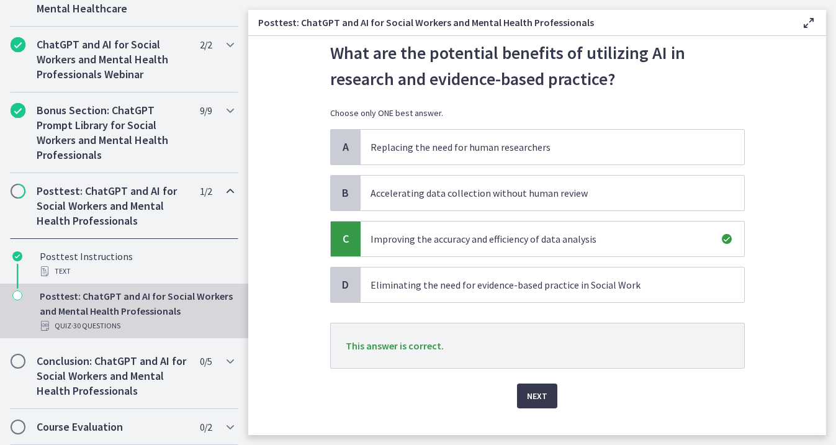
scroll to position [42, 0]
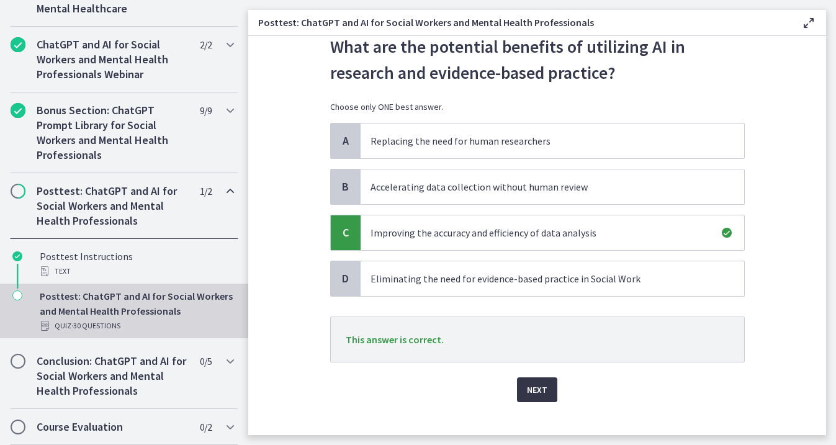
click at [540, 384] on span "Next" at bounding box center [537, 389] width 20 height 15
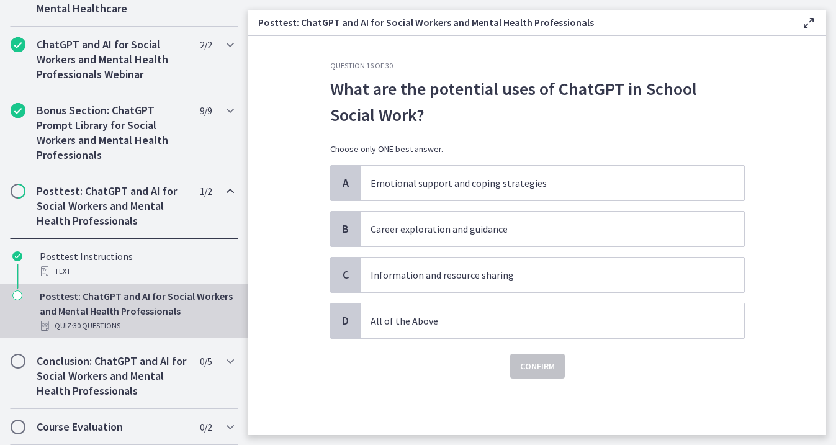
scroll to position [0, 0]
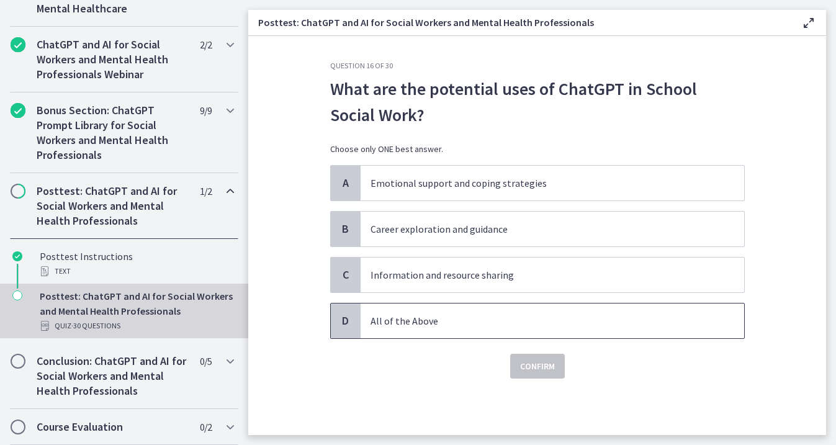
click at [508, 326] on p "All of the Above" at bounding box center [539, 320] width 339 height 15
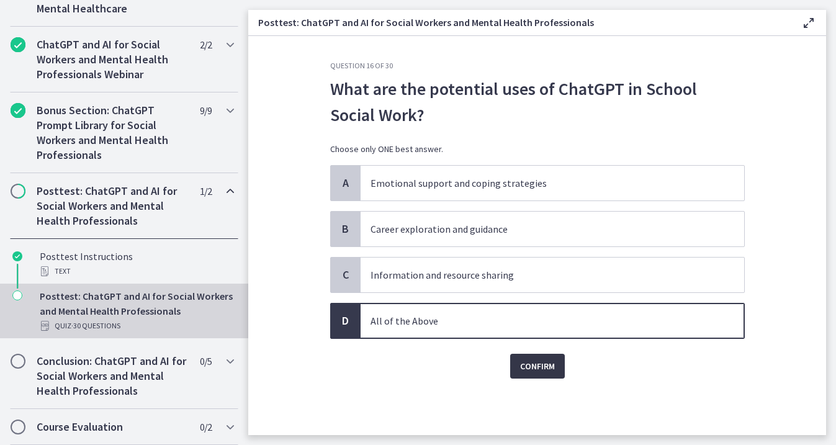
click at [526, 361] on span "Confirm" at bounding box center [537, 366] width 35 height 15
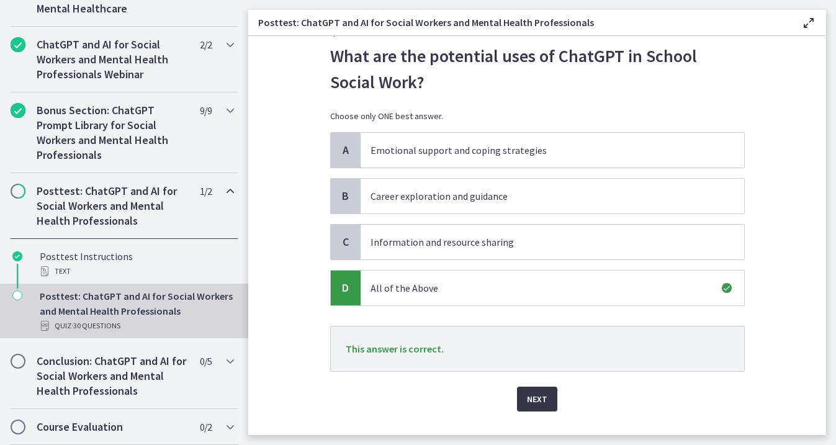
scroll to position [59, 0]
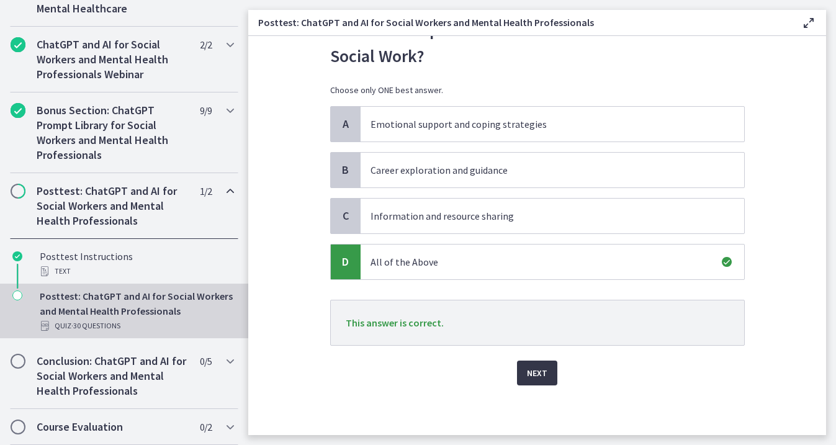
click at [539, 372] on span "Next" at bounding box center [537, 373] width 20 height 15
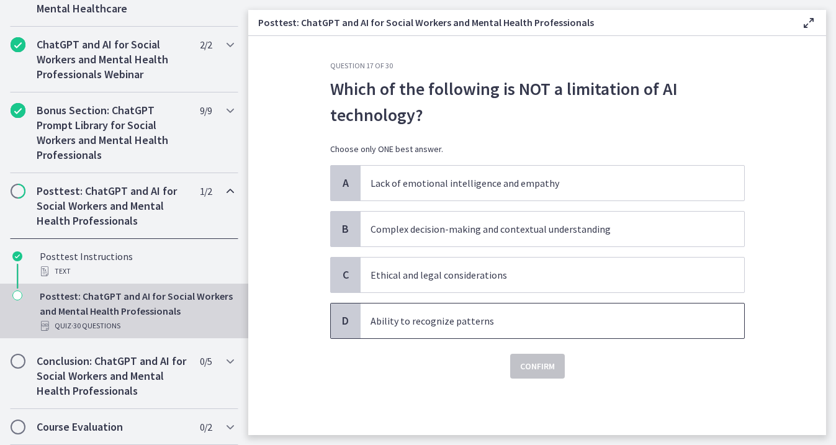
click at [500, 310] on span "Ability to recognize patterns" at bounding box center [552, 320] width 383 height 35
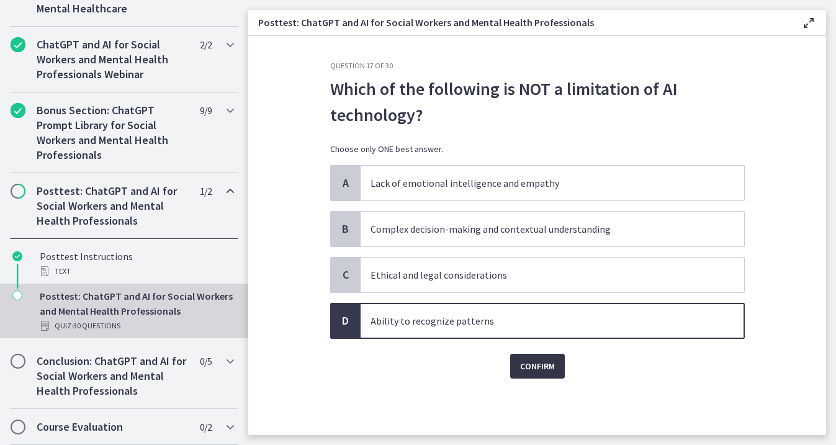
click at [534, 370] on span "Confirm" at bounding box center [537, 366] width 35 height 15
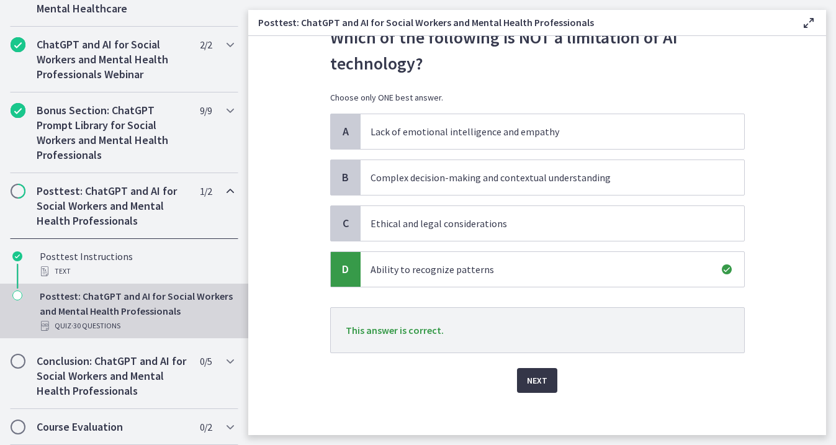
scroll to position [53, 0]
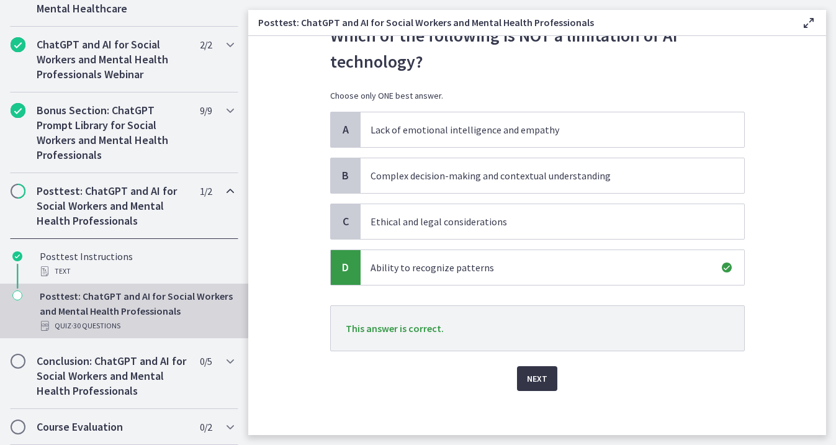
click at [541, 375] on span "Next" at bounding box center [537, 378] width 20 height 15
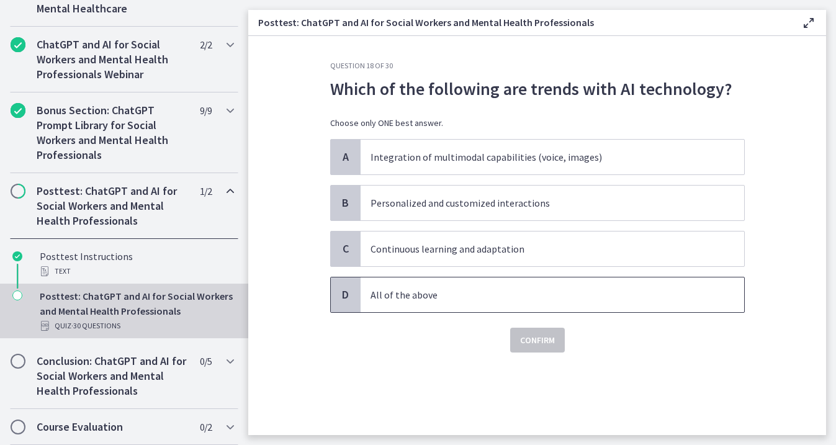
click at [510, 300] on p "All of the above" at bounding box center [539, 294] width 339 height 15
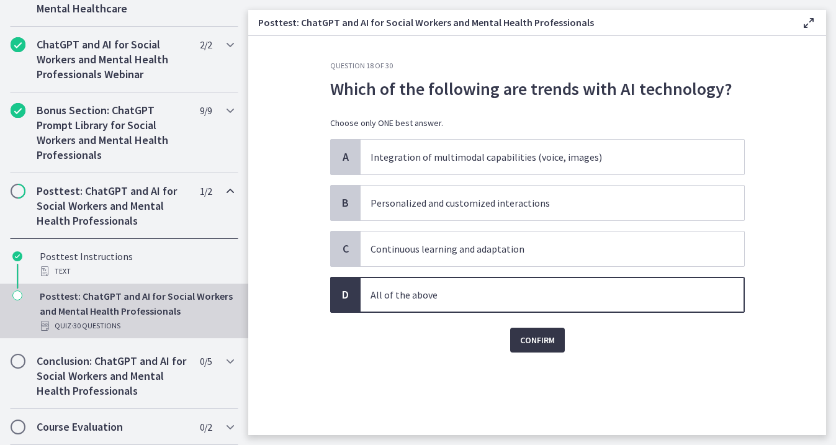
click at [524, 339] on span "Confirm" at bounding box center [537, 340] width 35 height 15
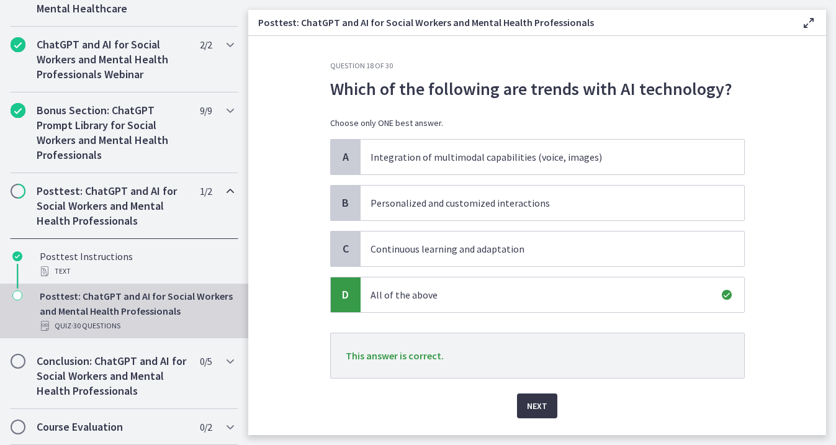
click at [546, 399] on span "Next" at bounding box center [537, 405] width 20 height 15
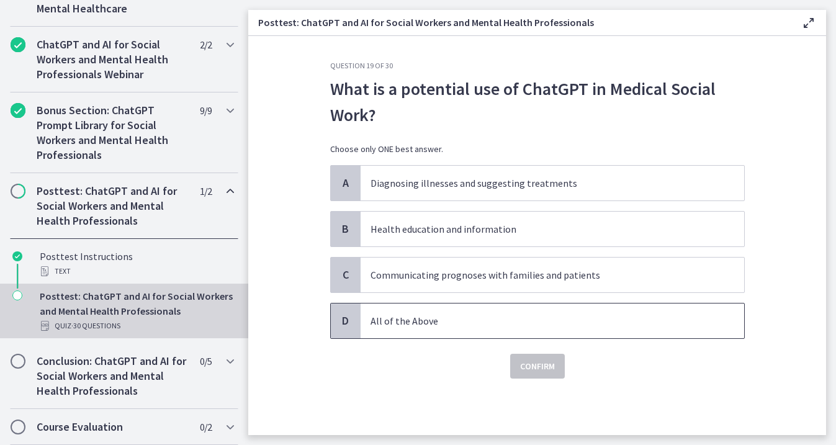
click at [535, 330] on span "All of the Above" at bounding box center [552, 320] width 383 height 35
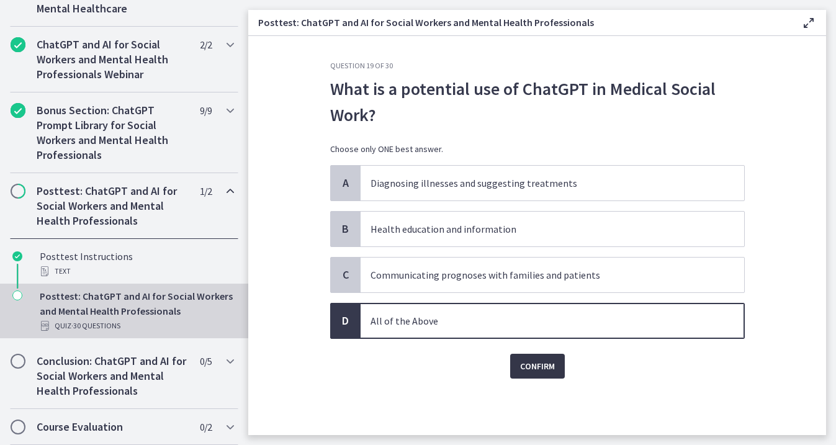
click at [540, 364] on span "Confirm" at bounding box center [537, 366] width 35 height 15
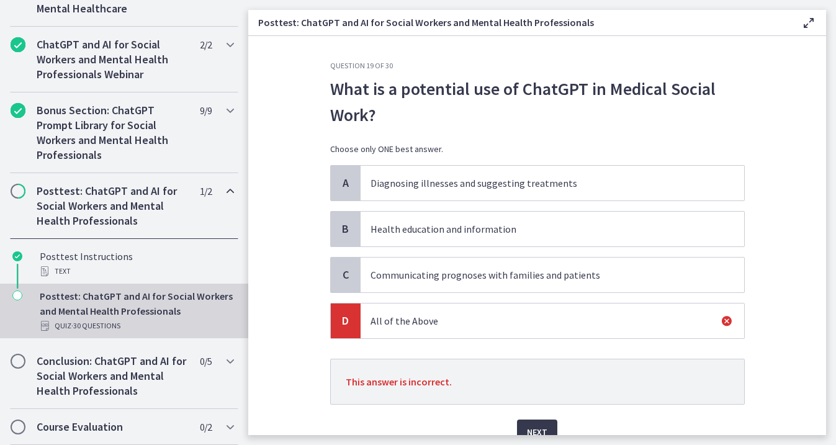
click at [498, 229] on p "Health education and information" at bounding box center [539, 229] width 339 height 15
click at [534, 422] on button "Next" at bounding box center [537, 431] width 40 height 25
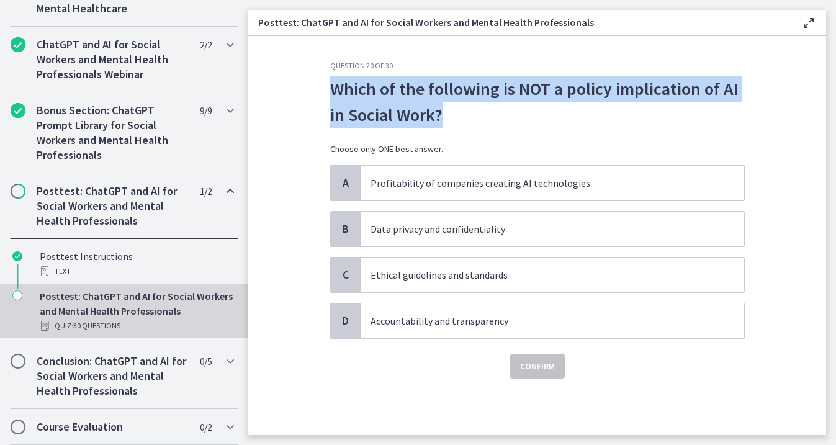
drag, startPoint x: 441, startPoint y: 109, endPoint x: 332, endPoint y: 87, distance: 111.5
click at [332, 87] on p "Which of the following is NOT a policy implication of AI in Social Work?" at bounding box center [537, 102] width 415 height 52
copy p "Which of the following is NOT a policy implication of AI in Social Work?"
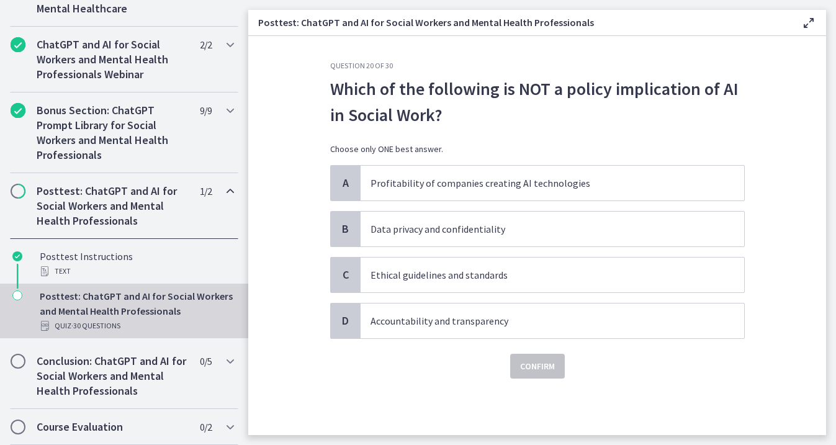
click at [729, 96] on p "Which of the following is NOT a policy implication of AI in Social Work?" at bounding box center [537, 102] width 415 height 52
click at [344, 228] on span "B" at bounding box center [345, 229] width 15 height 15
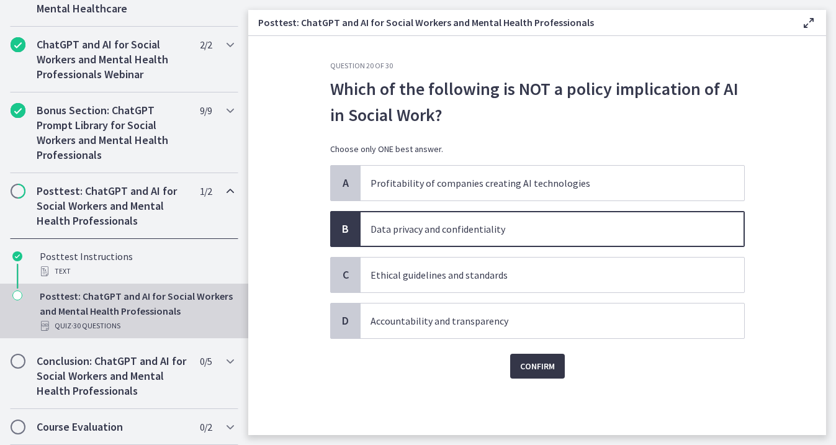
click at [537, 362] on span "Confirm" at bounding box center [537, 366] width 35 height 15
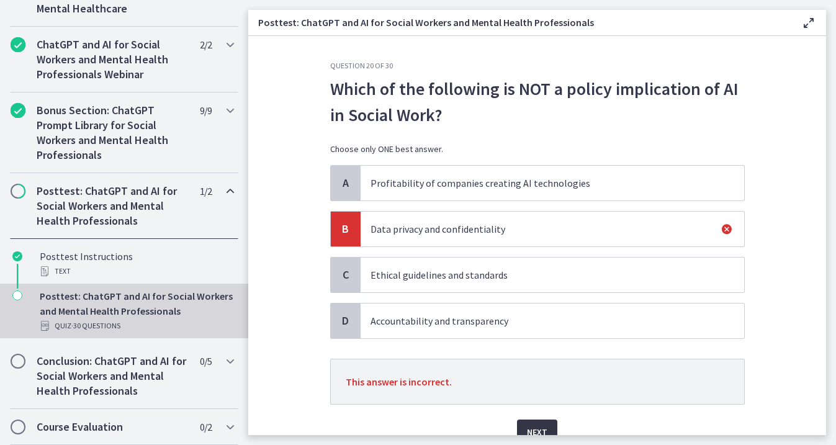
click at [542, 421] on button "Next" at bounding box center [537, 431] width 40 height 25
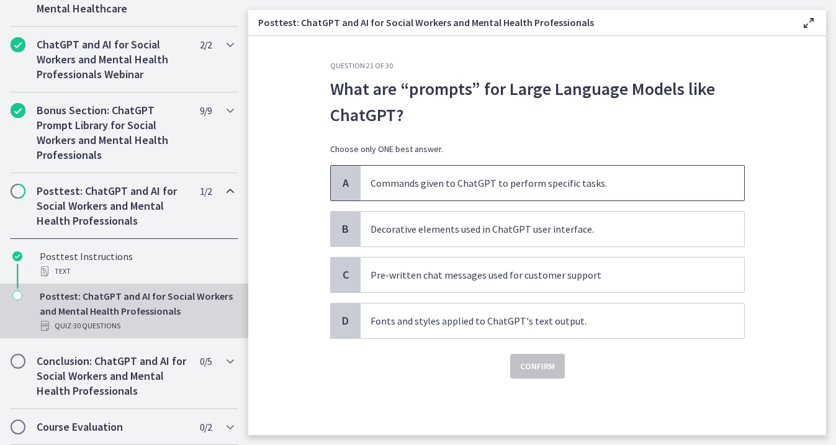
click at [511, 195] on span "Commands given to ChatGPT to perform specific tasks." at bounding box center [552, 183] width 383 height 35
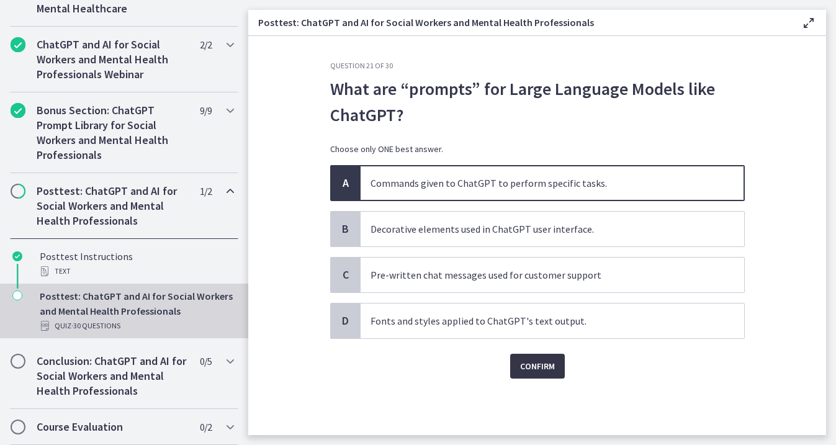
click at [530, 362] on span "Confirm" at bounding box center [537, 366] width 35 height 15
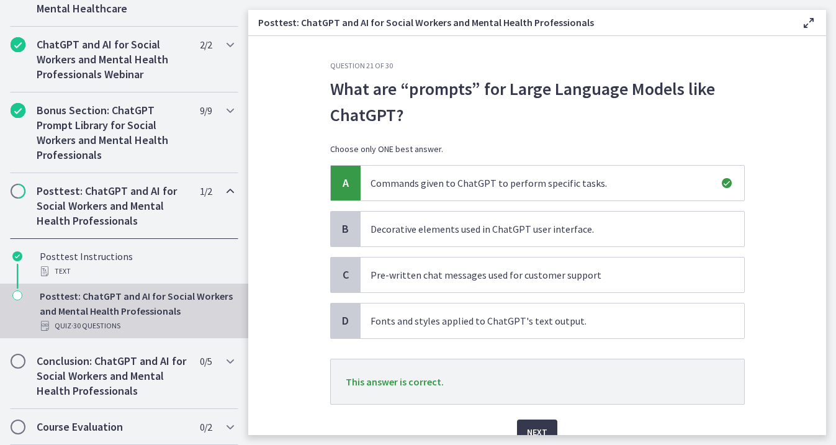
click at [541, 437] on main "Posttest: ChatGPT and AI for Social Workers and Mental Health Professionals Ena…" at bounding box center [542, 222] width 588 height 445
click at [541, 431] on span "Next" at bounding box center [537, 431] width 20 height 15
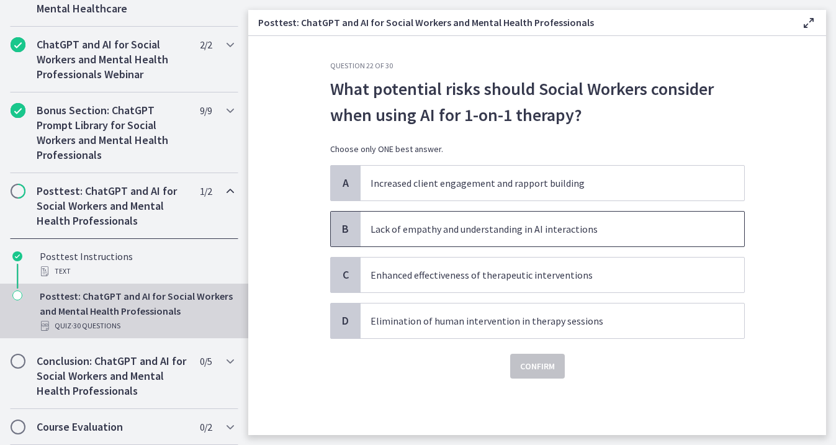
click at [457, 230] on p "Lack of empathy and understanding in AI interactions" at bounding box center [539, 229] width 339 height 15
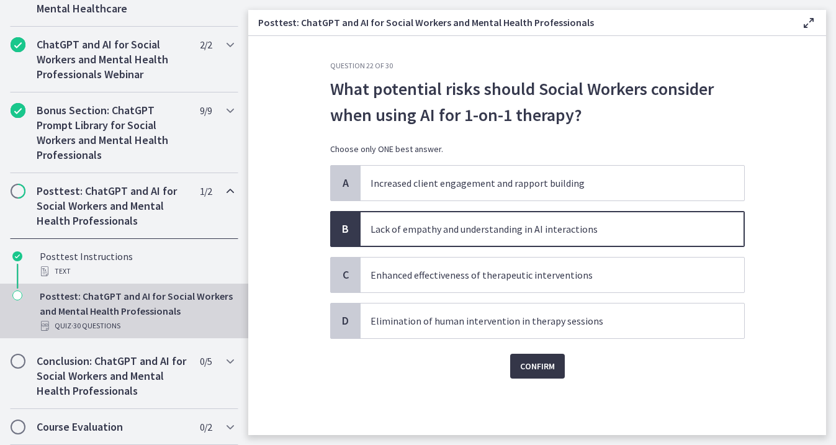
click at [536, 361] on span "Confirm" at bounding box center [537, 366] width 35 height 15
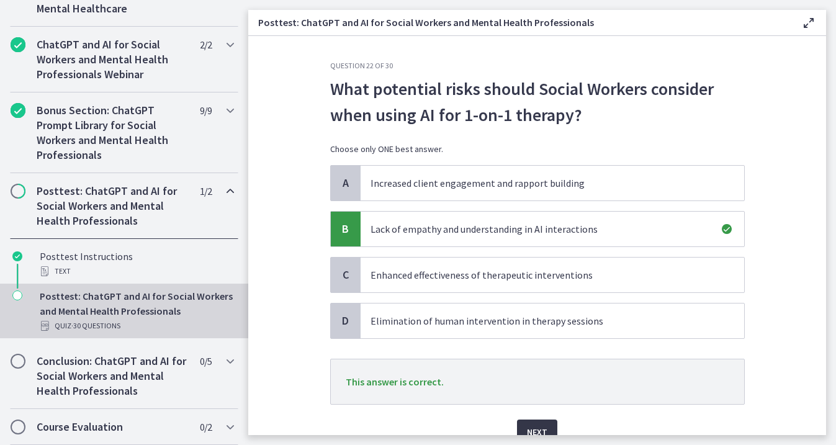
click at [542, 423] on button "Next" at bounding box center [537, 431] width 40 height 25
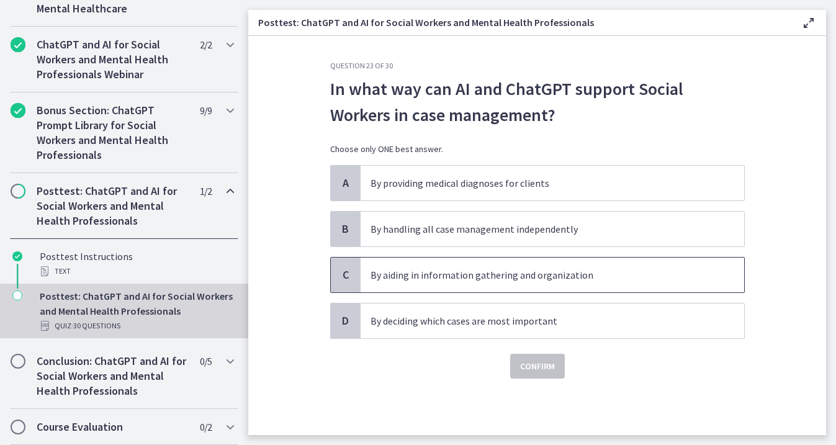
click at [446, 272] on p "By aiding in information gathering and organization" at bounding box center [539, 274] width 339 height 15
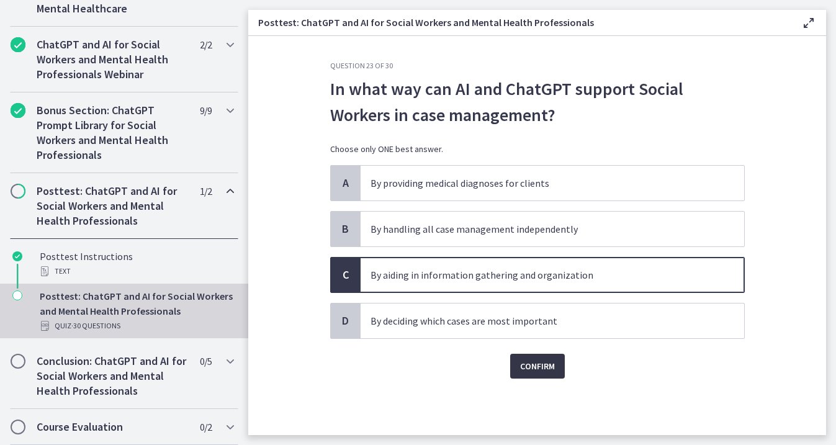
click at [535, 366] on span "Confirm" at bounding box center [537, 366] width 35 height 15
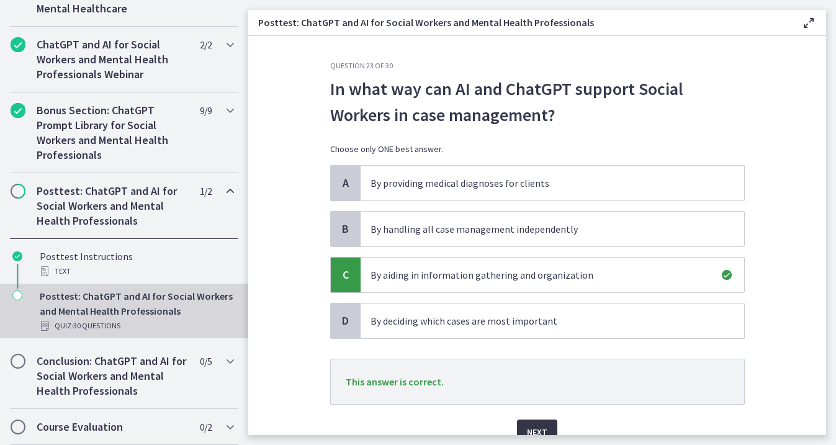
click at [540, 429] on span "Next" at bounding box center [537, 431] width 20 height 15
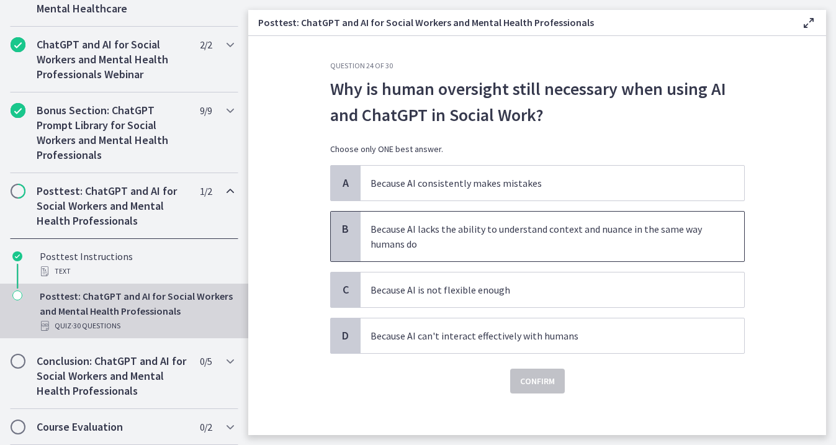
click at [417, 255] on span "Because AI lacks the ability to understand context and nuance in the same way h…" at bounding box center [552, 237] width 383 height 50
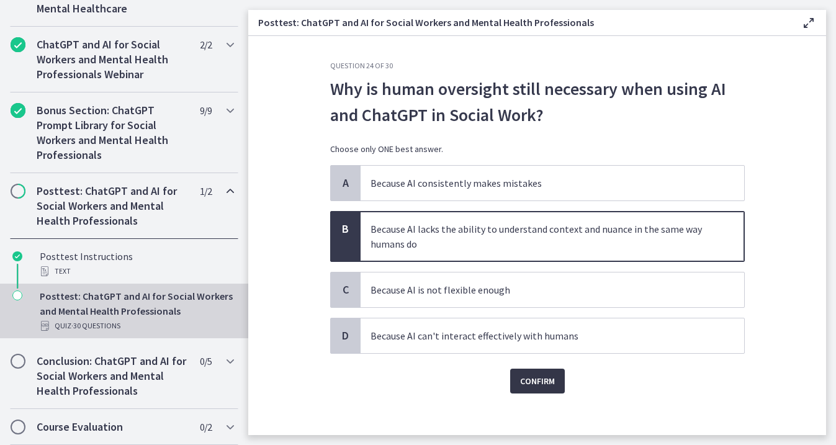
click at [530, 384] on span "Confirm" at bounding box center [537, 381] width 35 height 15
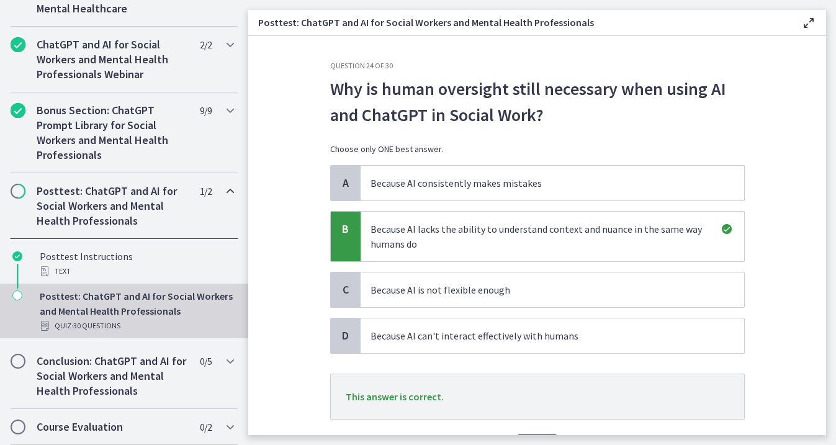
scroll to position [74, 0]
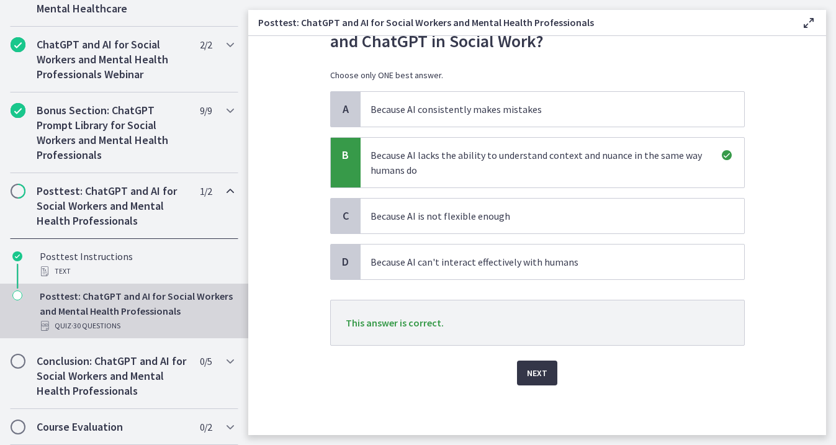
click at [534, 383] on button "Next" at bounding box center [537, 373] width 40 height 25
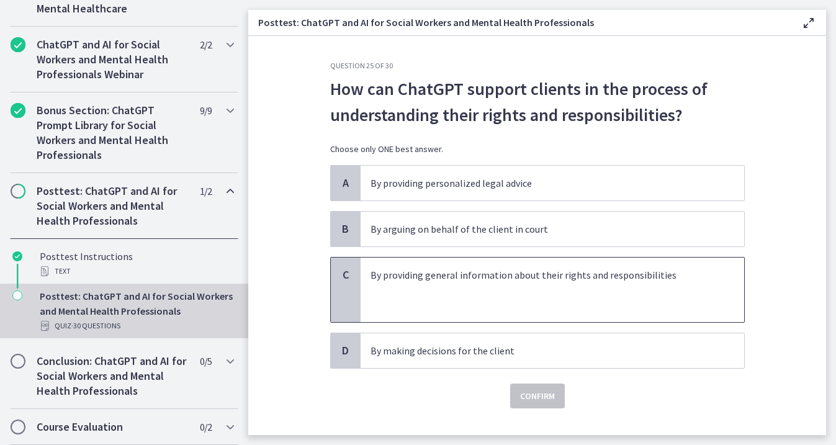
click at [498, 298] on p at bounding box center [539, 304] width 339 height 15
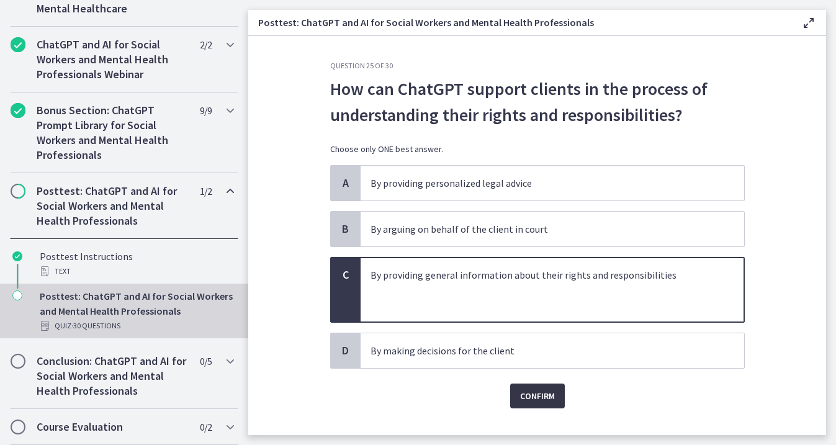
click at [534, 399] on span "Confirm" at bounding box center [537, 395] width 35 height 15
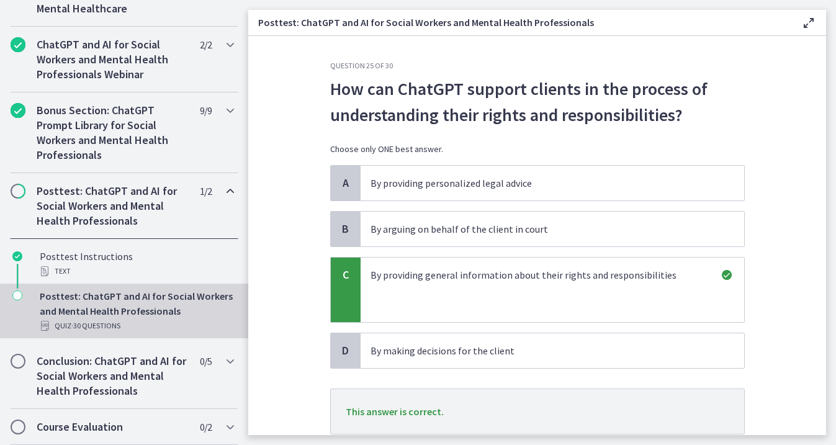
scroll to position [89, 0]
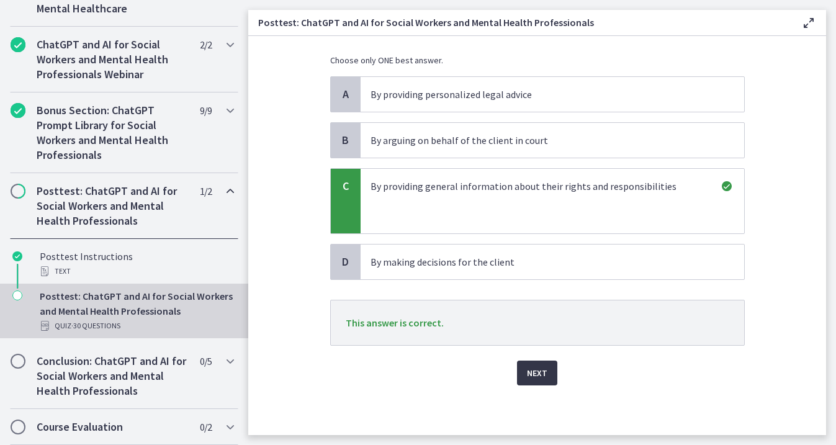
click at [528, 368] on span "Next" at bounding box center [537, 373] width 20 height 15
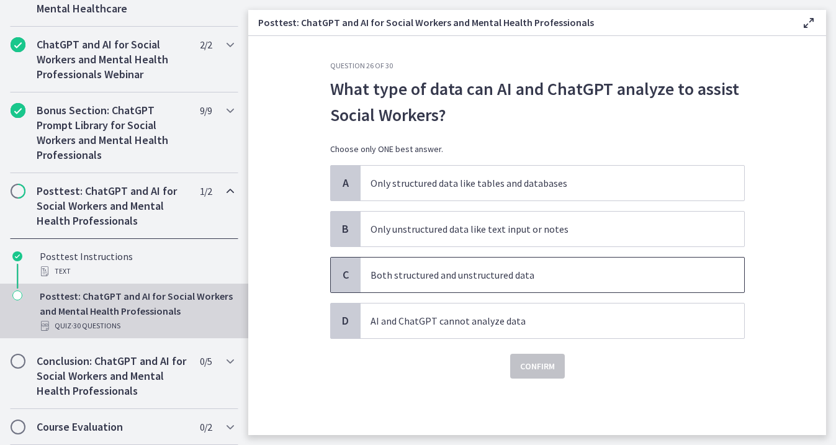
click at [485, 258] on span "Both structured and unstructured data" at bounding box center [552, 275] width 383 height 35
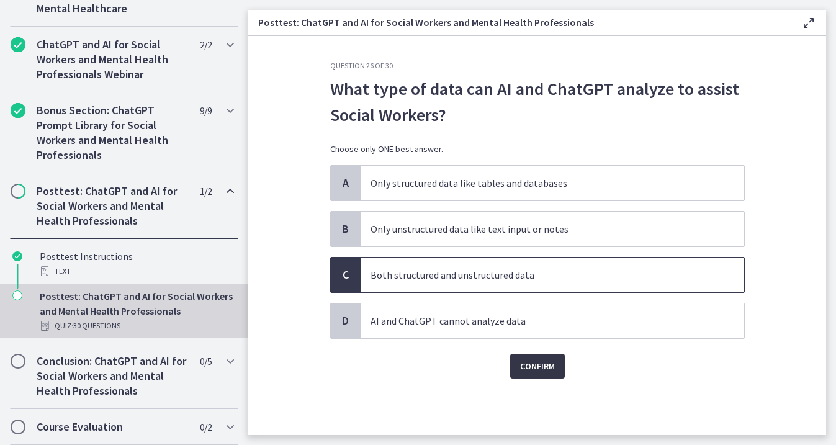
click at [536, 360] on span "Confirm" at bounding box center [537, 366] width 35 height 15
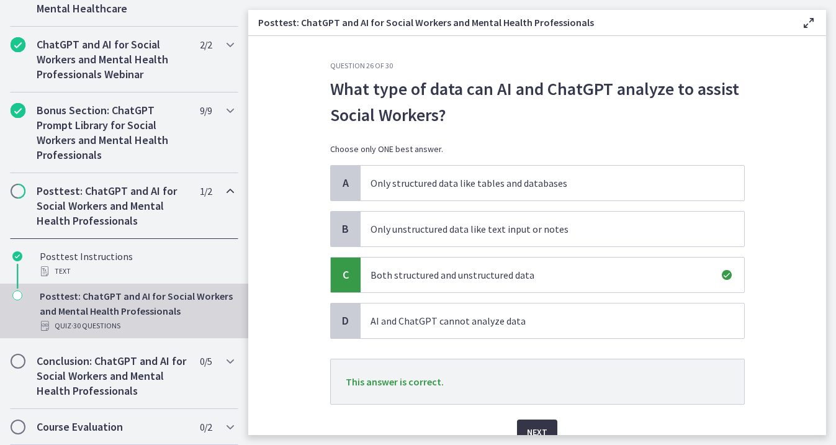
click at [543, 431] on span "Next" at bounding box center [537, 431] width 20 height 15
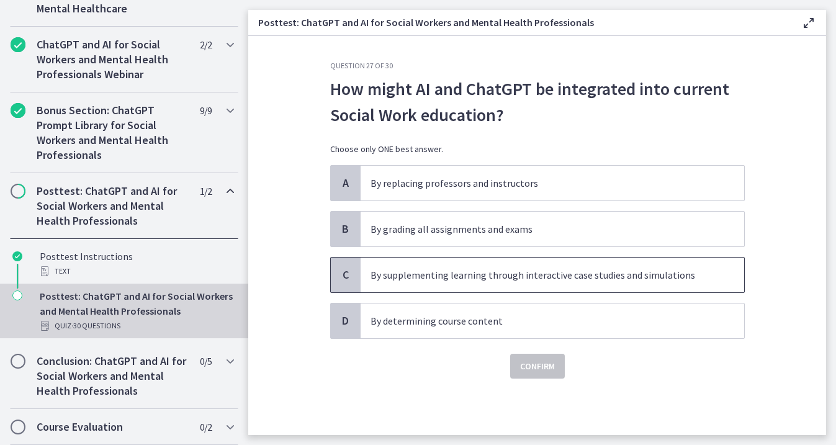
click at [505, 291] on span "By supplementing learning through interactive case studies and simulations" at bounding box center [552, 275] width 383 height 35
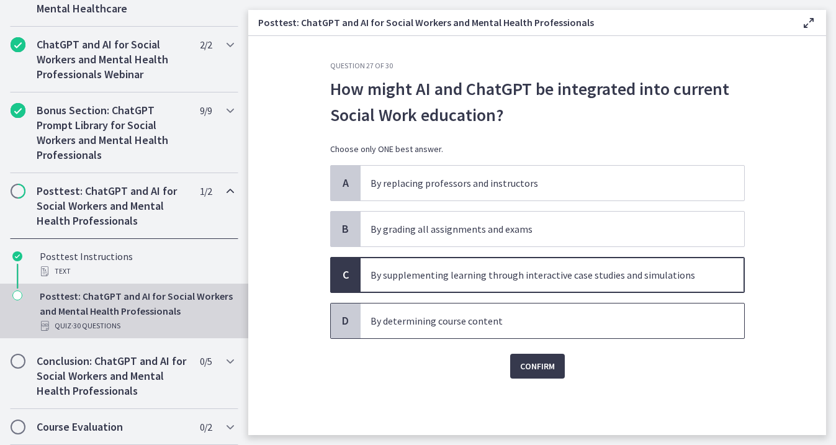
click at [509, 312] on span "By determining course content" at bounding box center [552, 320] width 383 height 35
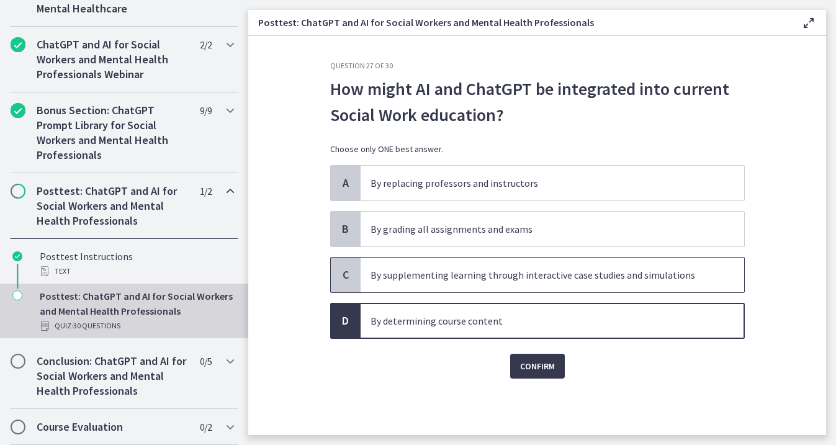
click at [488, 286] on span "By supplementing learning through interactive case studies and simulations" at bounding box center [552, 275] width 383 height 35
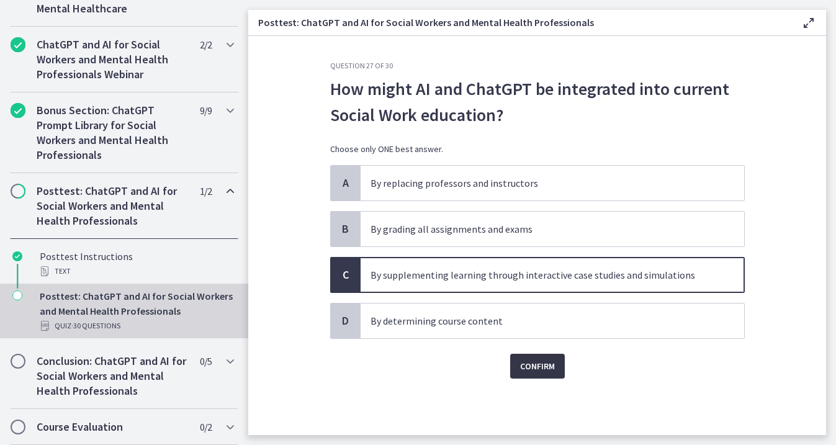
click at [534, 369] on span "Confirm" at bounding box center [537, 366] width 35 height 15
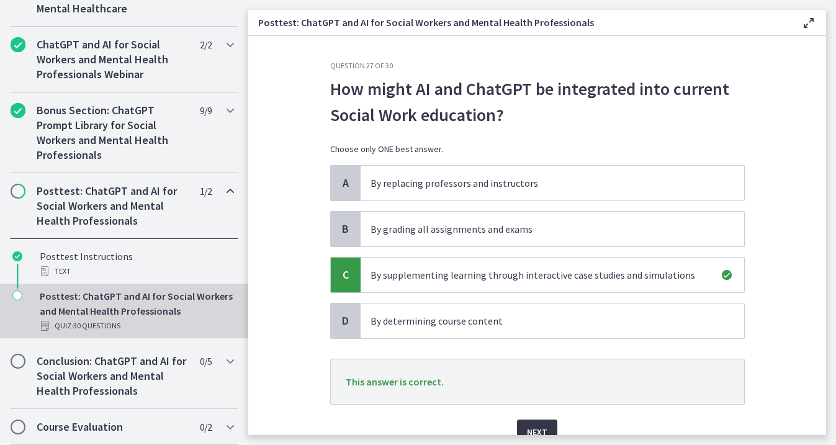
click at [536, 429] on span "Next" at bounding box center [537, 431] width 20 height 15
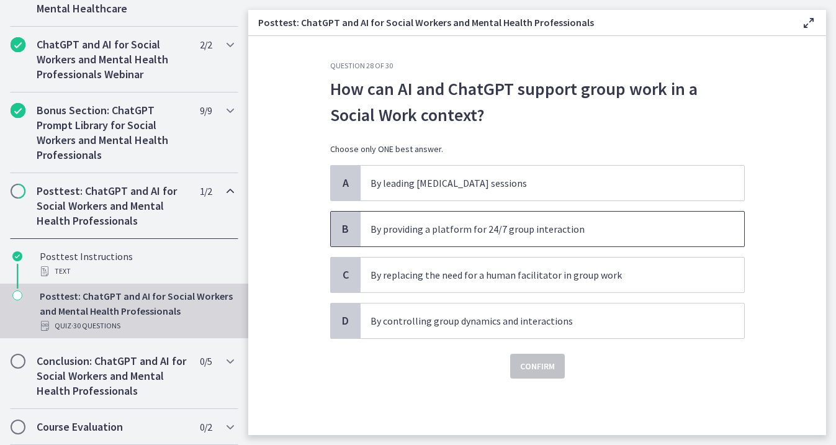
click at [436, 220] on span "By providing a platform for 24/7 group interaction" at bounding box center [552, 229] width 383 height 35
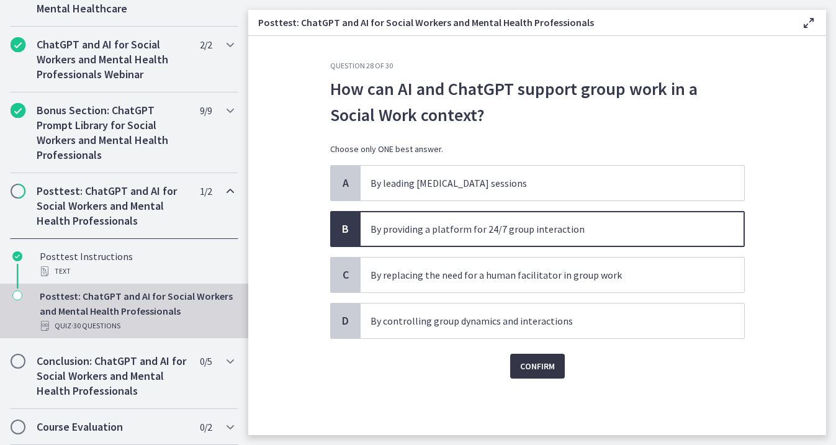
click at [534, 374] on button "Confirm" at bounding box center [537, 366] width 55 height 25
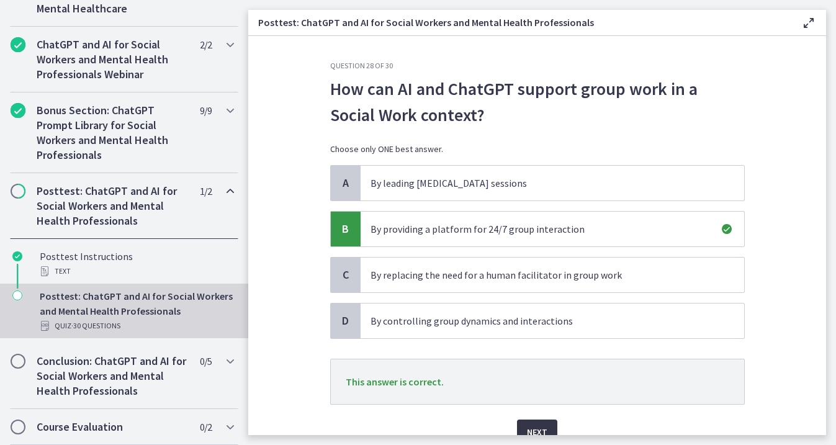
scroll to position [59, 0]
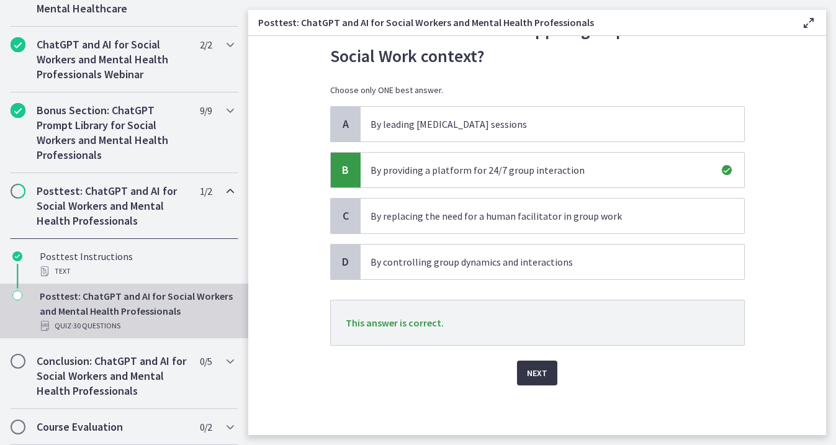
click at [536, 370] on span "Next" at bounding box center [537, 373] width 20 height 15
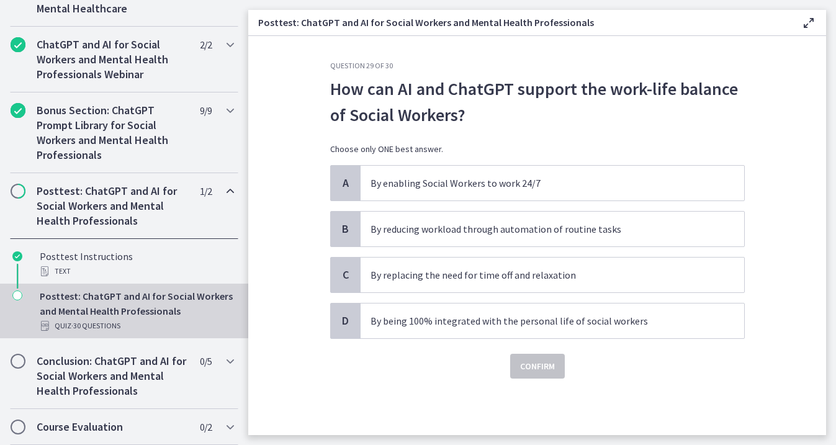
scroll to position [0, 0]
click at [562, 222] on p "By reducing workload through automation of routine tasks" at bounding box center [539, 229] width 339 height 15
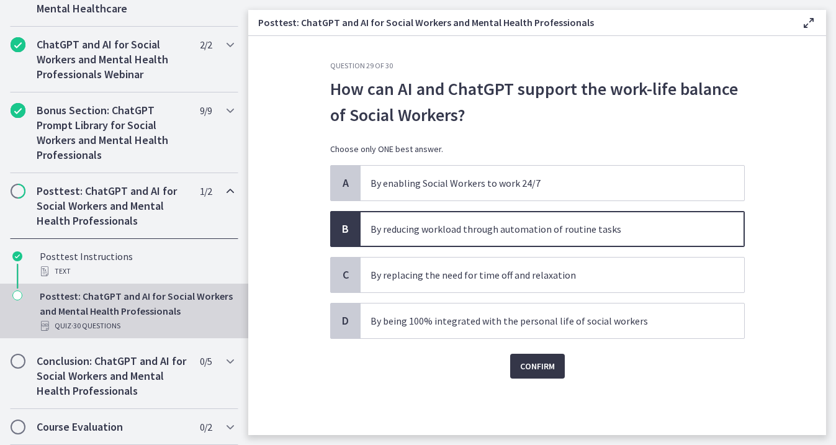
click at [545, 364] on span "Confirm" at bounding box center [537, 366] width 35 height 15
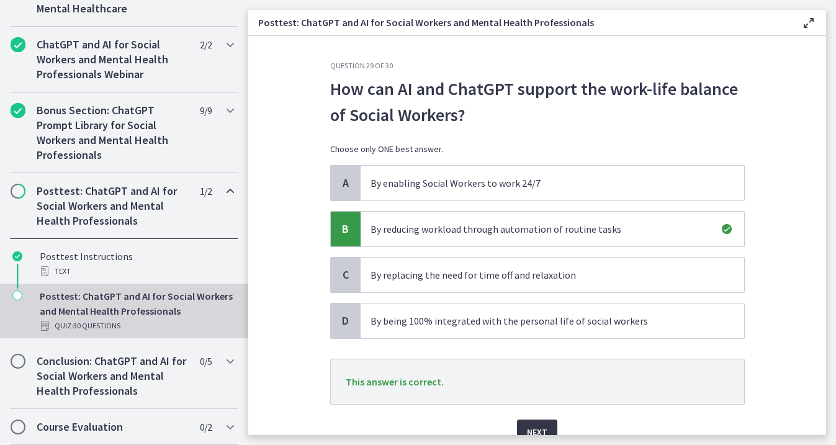
scroll to position [59, 0]
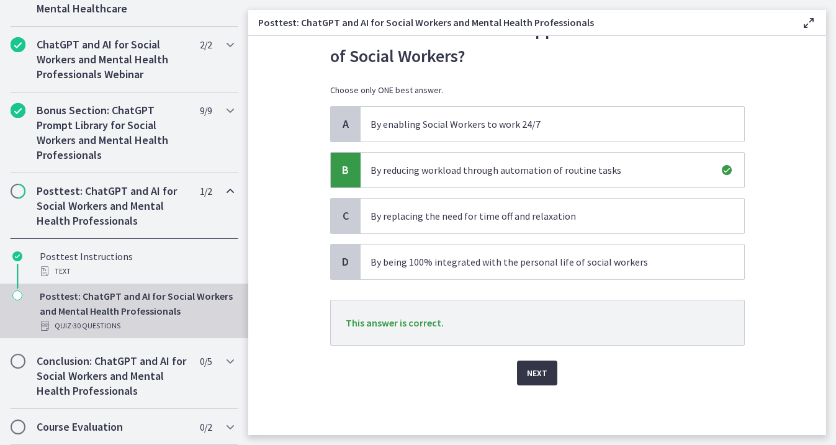
click at [543, 367] on span "Next" at bounding box center [537, 373] width 20 height 15
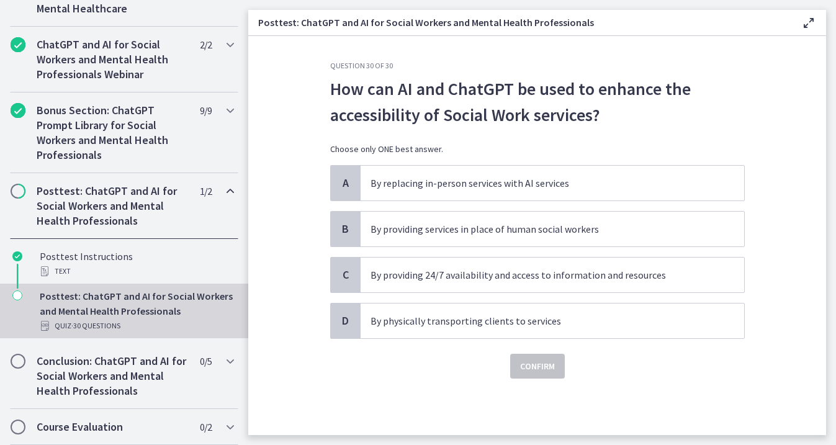
scroll to position [0, 0]
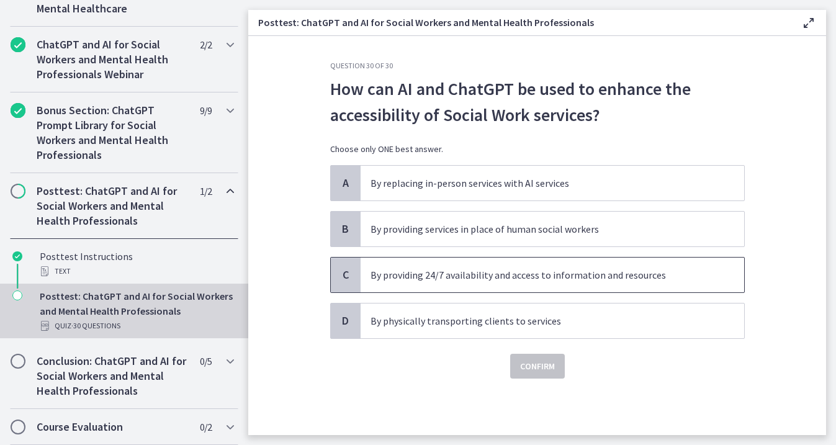
click at [507, 284] on span "By providing 24/7 availability and access to information and resources" at bounding box center [552, 275] width 383 height 35
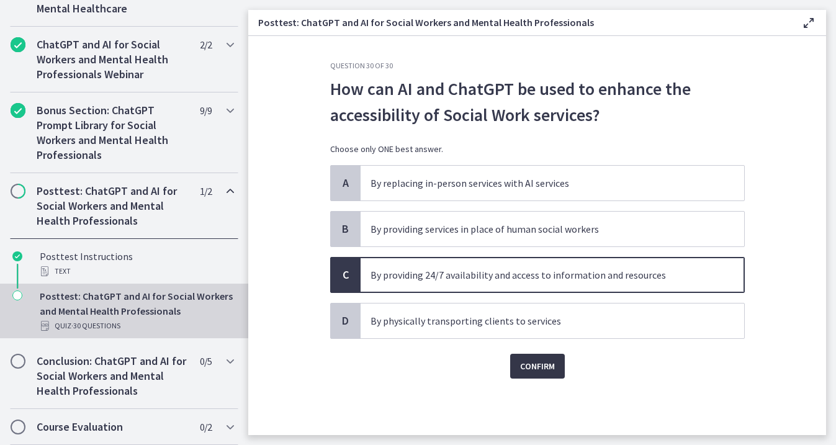
click at [542, 360] on span "Confirm" at bounding box center [537, 366] width 35 height 15
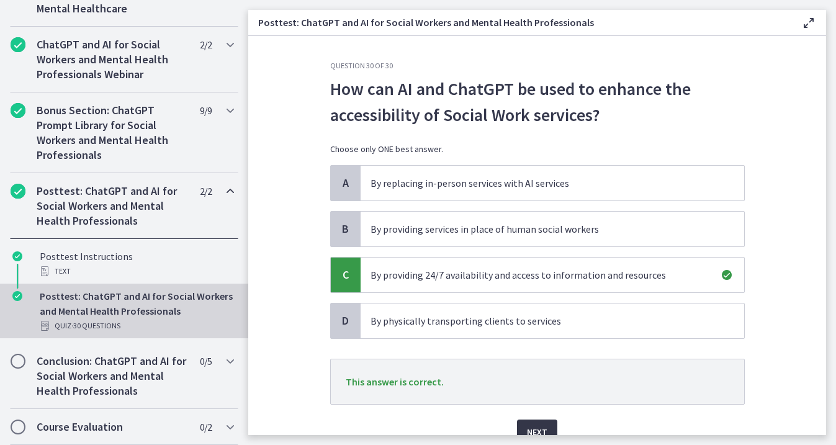
click at [541, 424] on span "Next" at bounding box center [537, 431] width 20 height 15
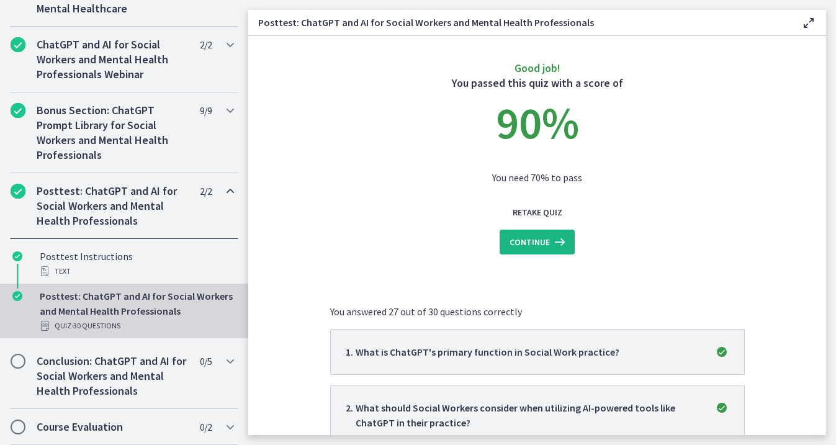
click at [519, 240] on span "Continue" at bounding box center [529, 242] width 40 height 15
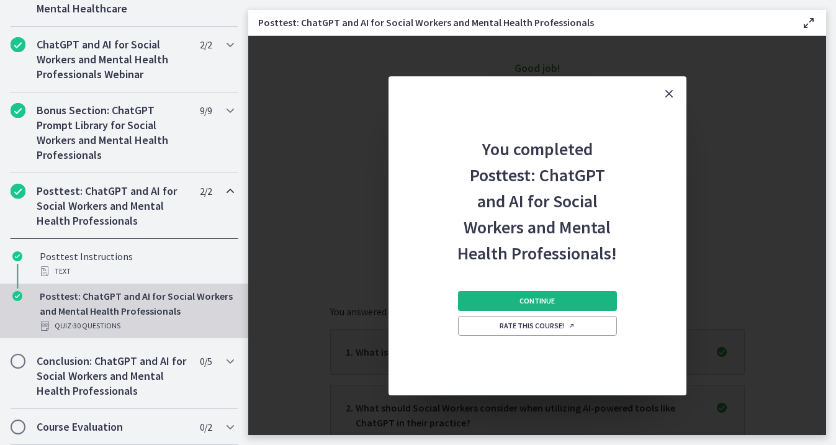
click at [540, 299] on span "Continue" at bounding box center [536, 301] width 35 height 10
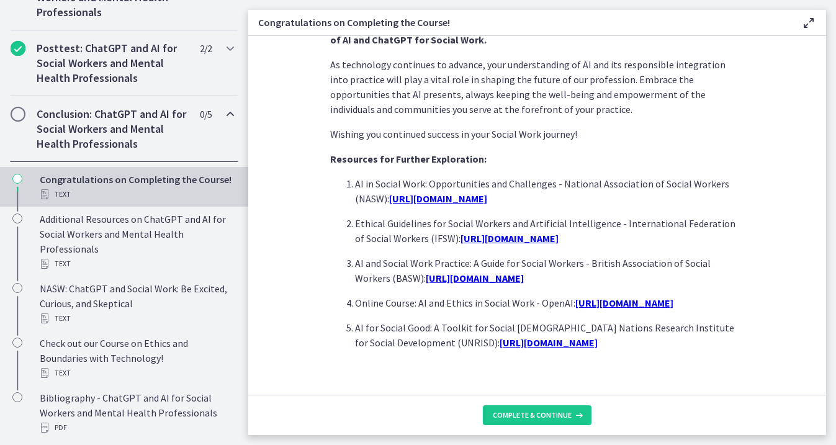
scroll to position [1088, 0]
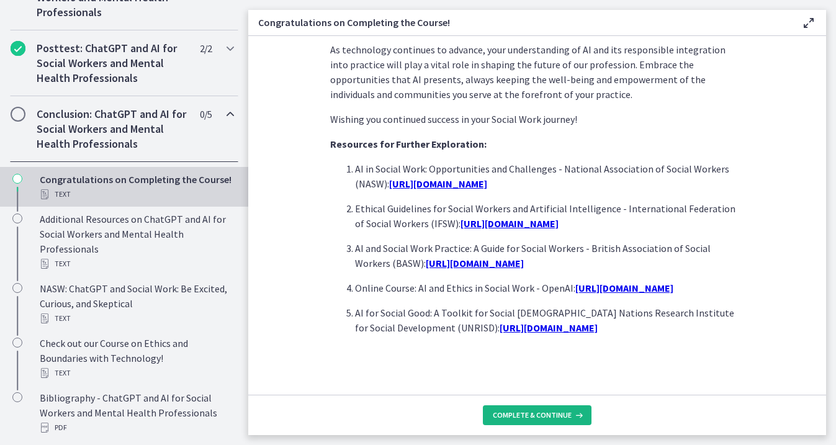
click at [550, 413] on span "Complete & continue" at bounding box center [532, 415] width 79 height 10
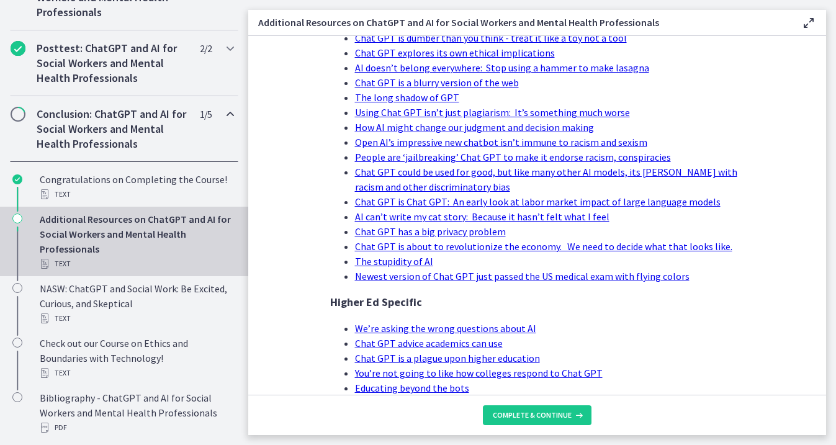
scroll to position [588, 0]
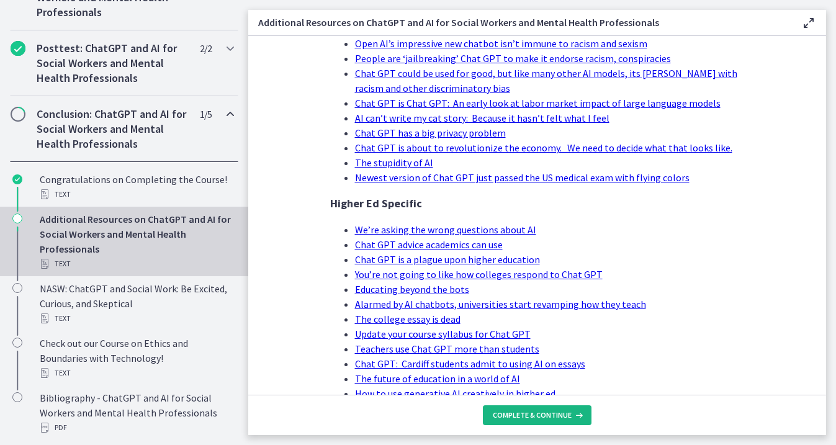
click at [539, 419] on span "Complete & continue" at bounding box center [532, 415] width 79 height 10
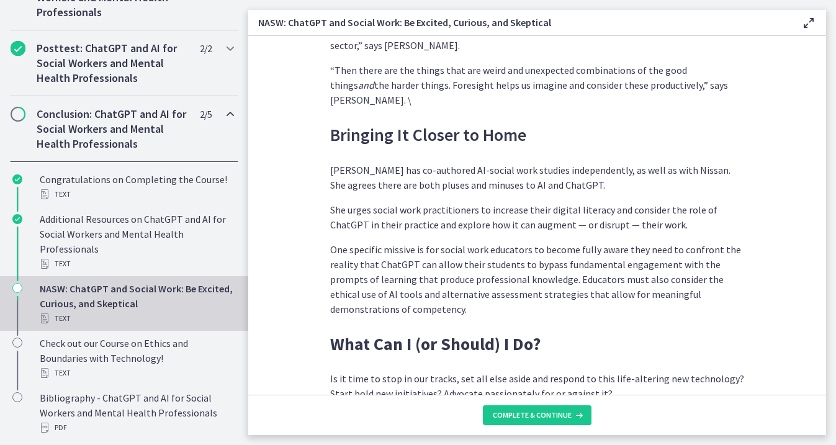
scroll to position [3517, 0]
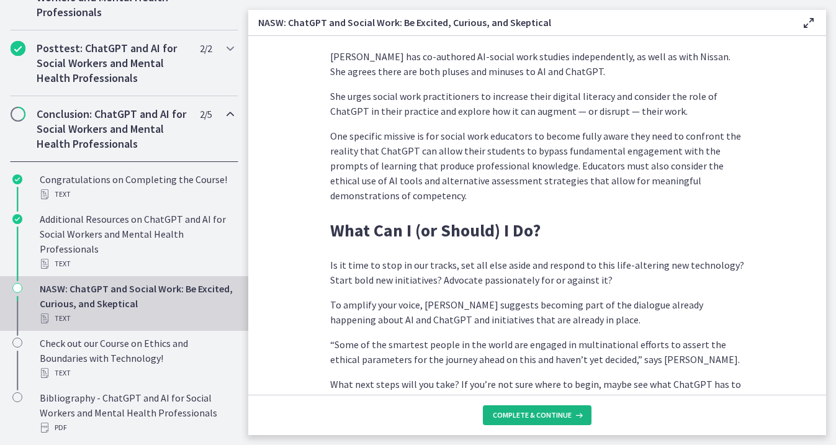
click at [546, 418] on span "Complete & continue" at bounding box center [532, 415] width 79 height 10
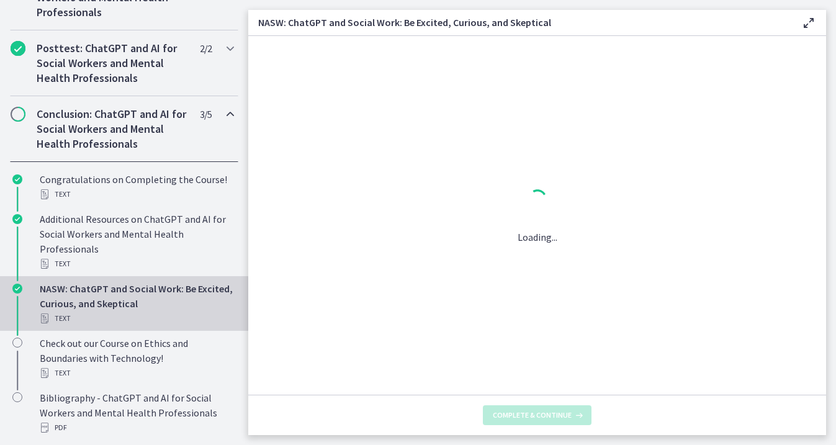
scroll to position [0, 0]
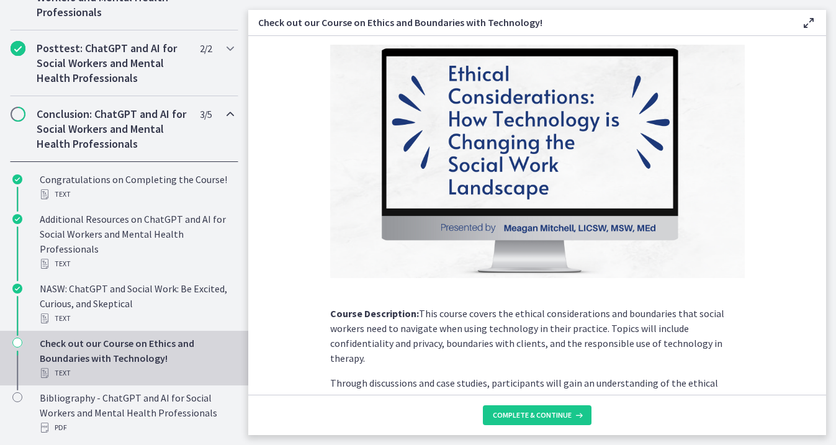
scroll to position [176, 0]
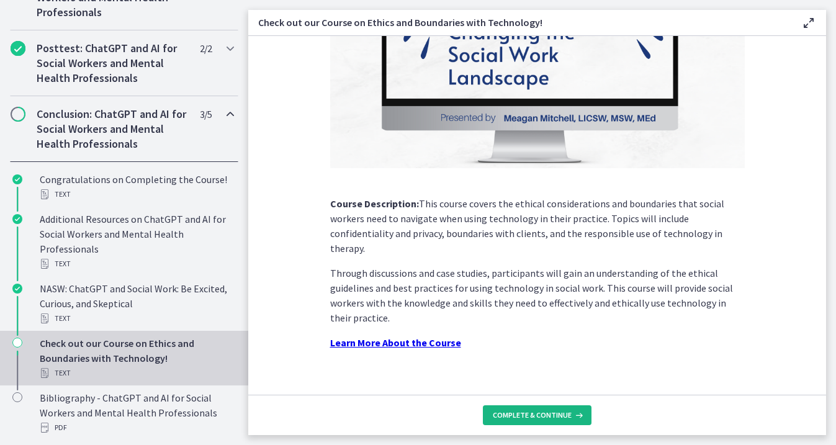
click at [546, 416] on span "Complete & continue" at bounding box center [532, 415] width 79 height 10
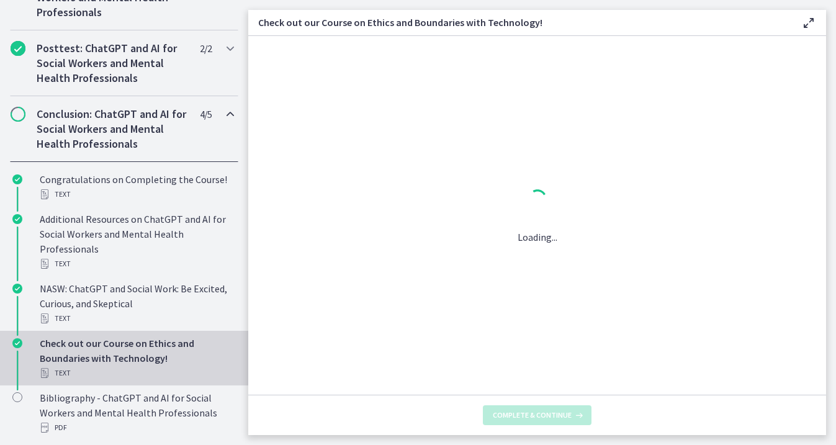
scroll to position [0, 0]
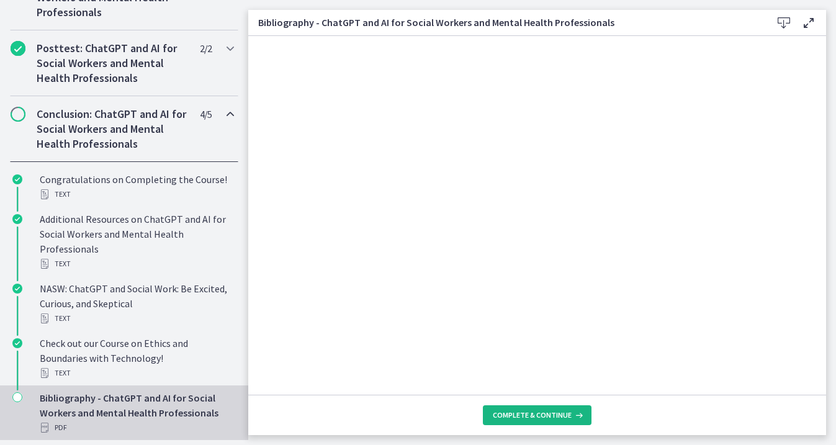
click at [549, 415] on span "Complete & continue" at bounding box center [532, 415] width 79 height 10
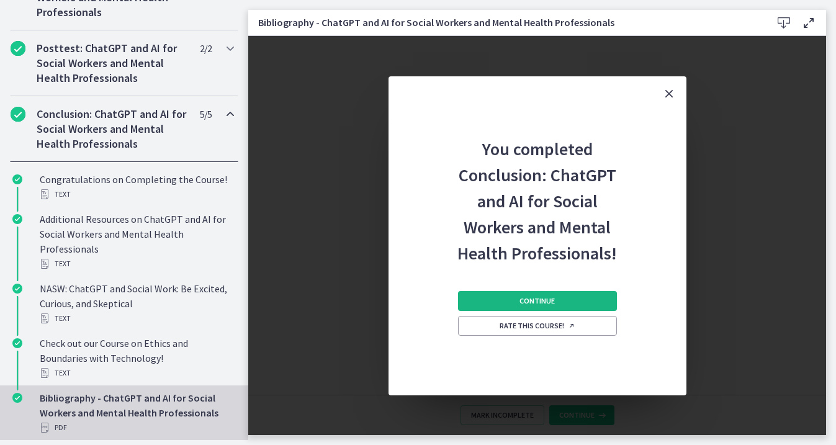
click at [544, 300] on span "Continue" at bounding box center [536, 301] width 35 height 10
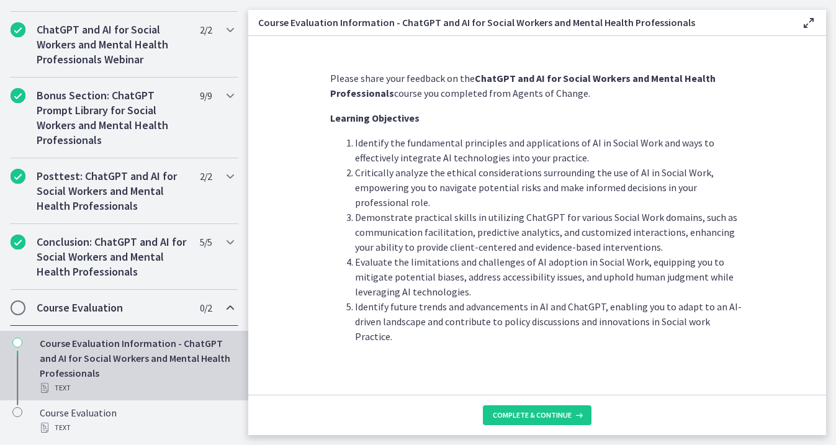
scroll to position [615, 0]
click at [552, 413] on span "Complete & continue" at bounding box center [532, 415] width 79 height 10
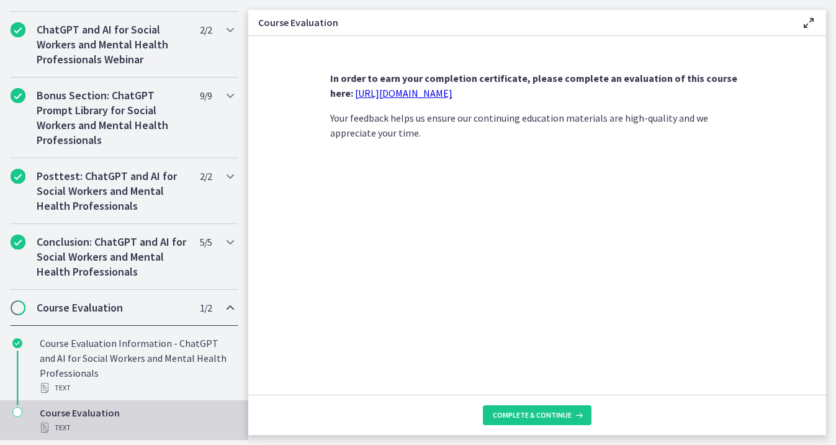
click at [449, 91] on link "[URL][DOMAIN_NAME]" at bounding box center [403, 93] width 97 height 12
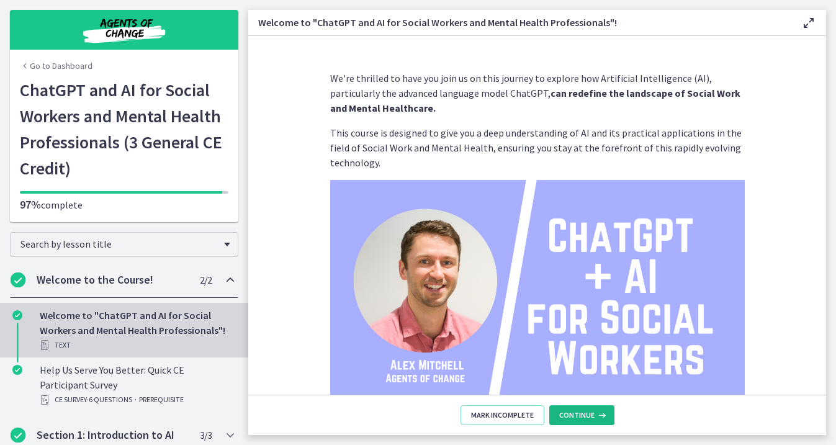
click at [580, 418] on span "Continue" at bounding box center [576, 415] width 35 height 10
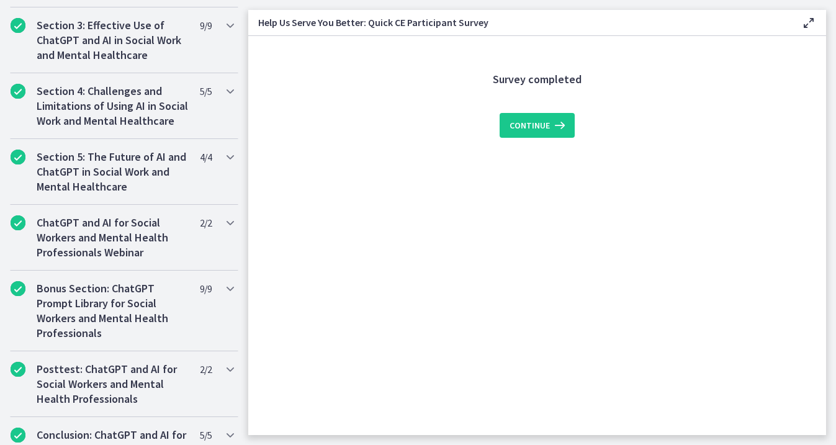
scroll to position [615, 0]
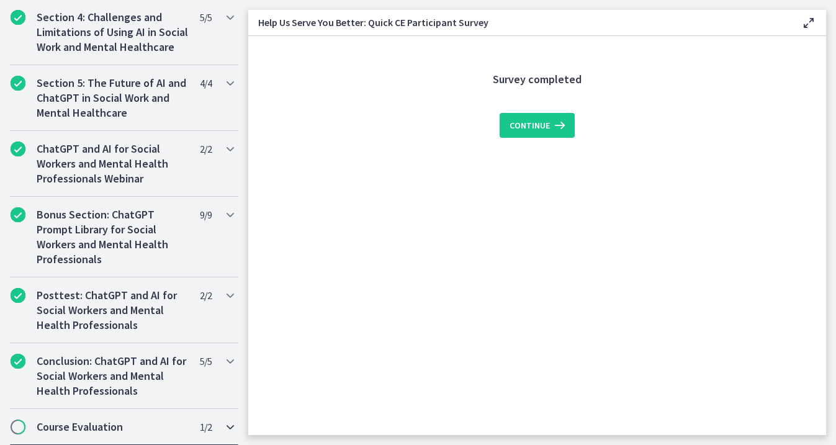
click at [116, 423] on h2 "Course Evaluation" at bounding box center [112, 426] width 151 height 15
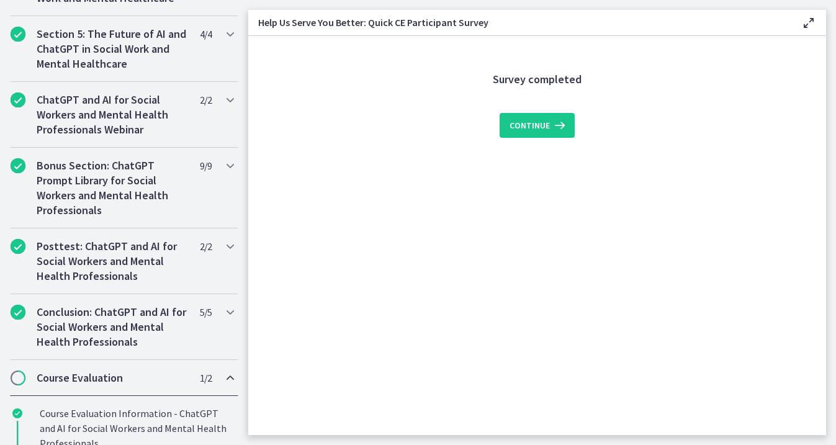
scroll to position [496, 0]
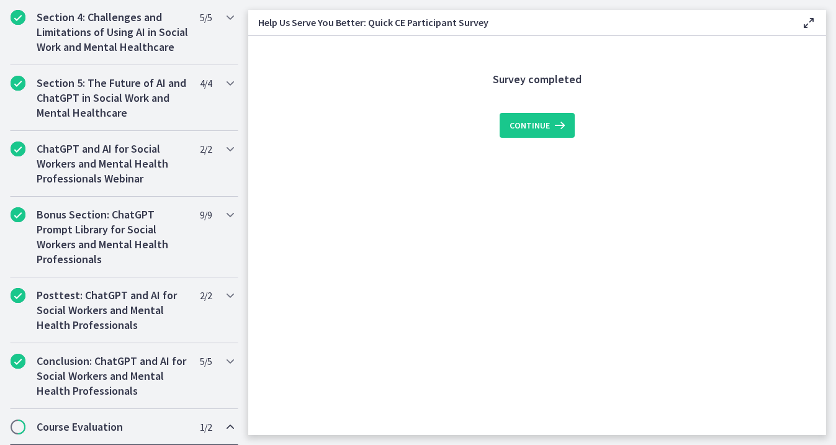
click at [25, 422] on div "Course Evaluation 1 / 2 Completed" at bounding box center [124, 427] width 228 height 36
click at [22, 418] on div "Course Evaluation 1 / 2 Completed" at bounding box center [124, 427] width 228 height 36
click at [533, 139] on div "Survey completed Continue" at bounding box center [537, 248] width 434 height 374
click at [533, 133] on button "Continue" at bounding box center [537, 125] width 75 height 25
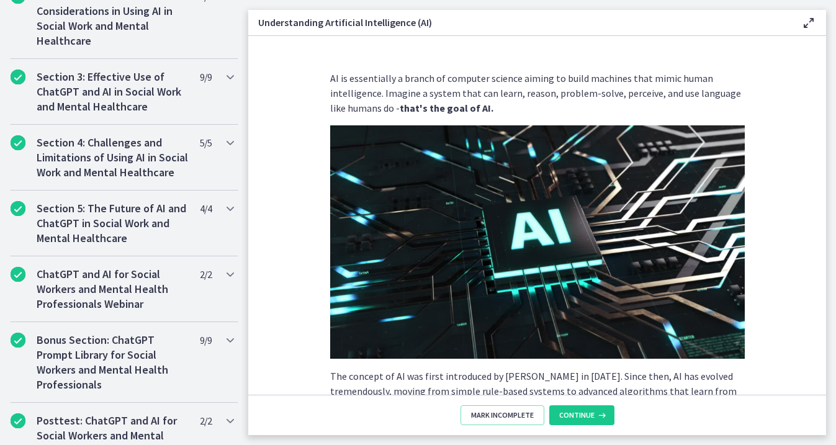
scroll to position [625, 0]
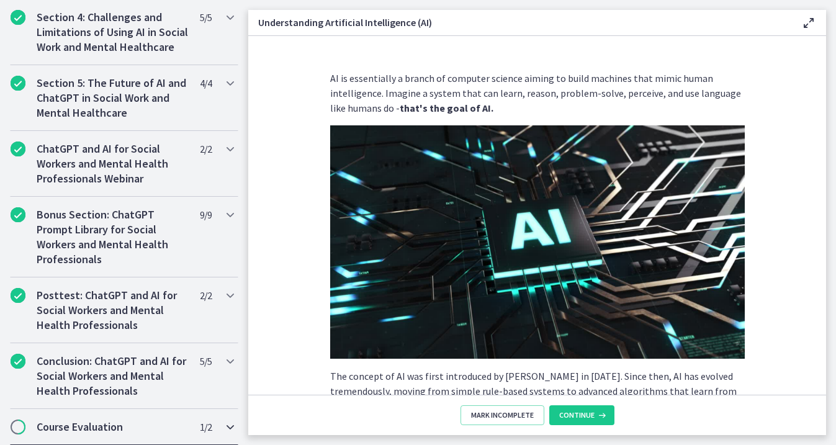
click at [200, 416] on div "Course Evaluation 1 / 2 Completed" at bounding box center [124, 427] width 228 height 36
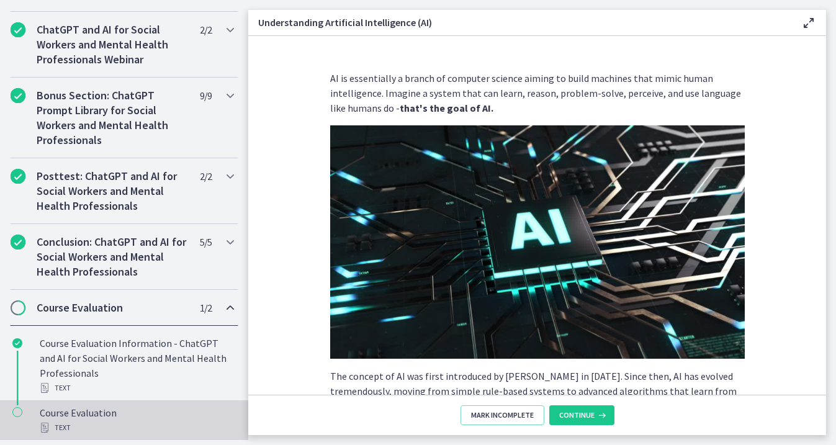
click at [66, 412] on div "Course Evaluation Text" at bounding box center [137, 420] width 194 height 30
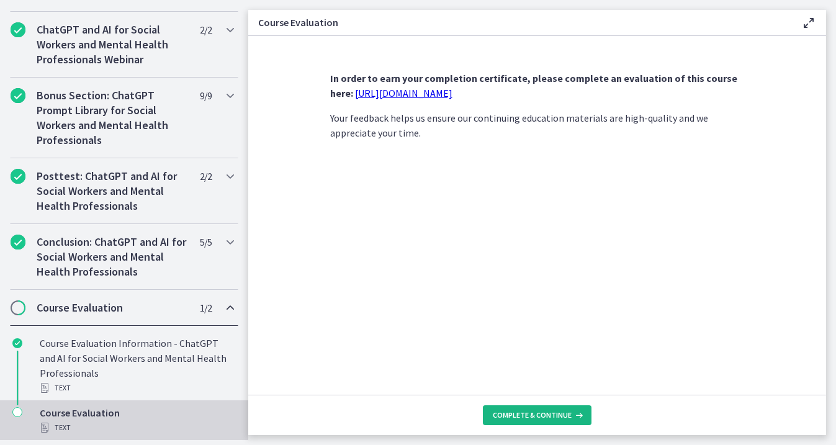
click at [531, 419] on span "Complete & continue" at bounding box center [532, 415] width 79 height 10
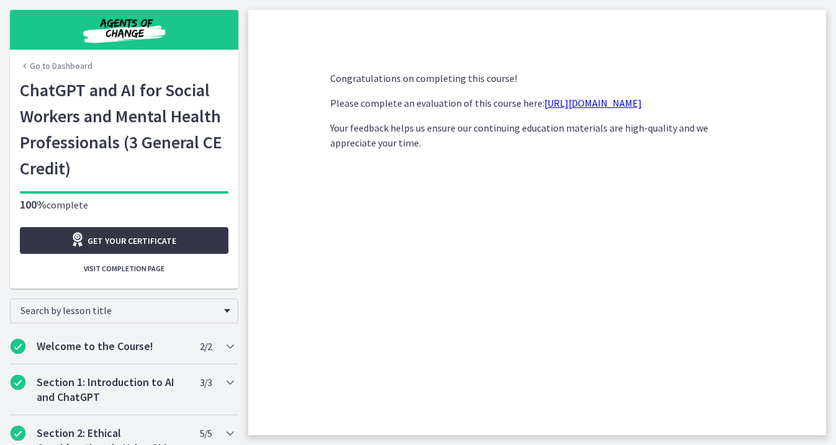
click at [130, 246] on span "Get your certificate" at bounding box center [131, 240] width 89 height 15
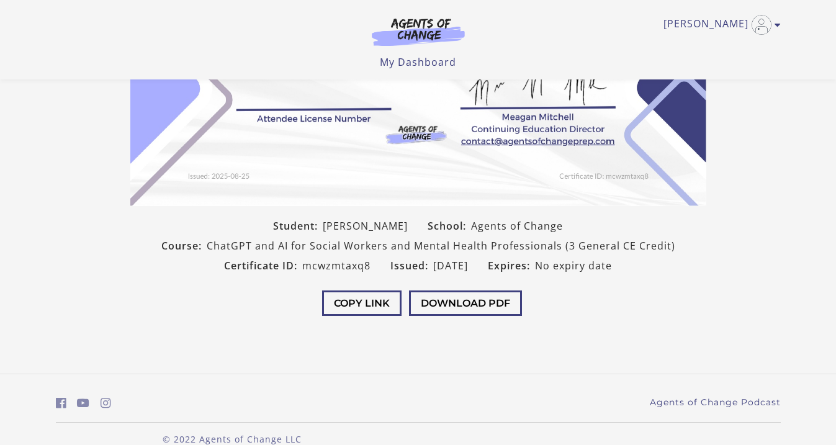
scroll to position [250, 0]
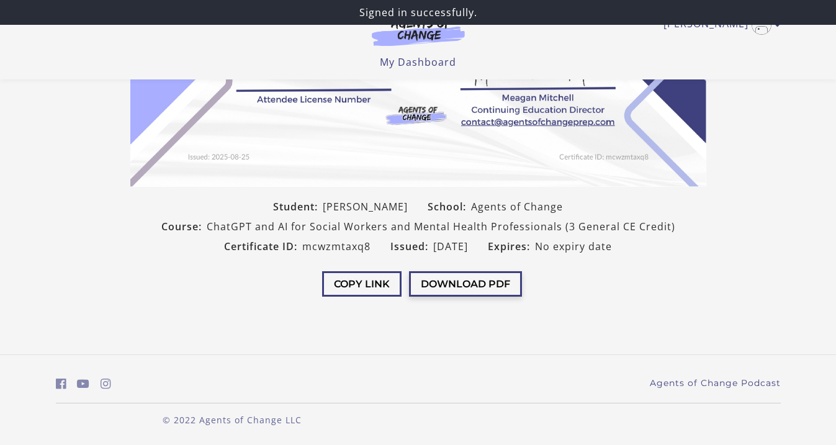
click at [453, 285] on button "Download PDF" at bounding box center [465, 283] width 113 height 25
